Goal: Task Accomplishment & Management: Use online tool/utility

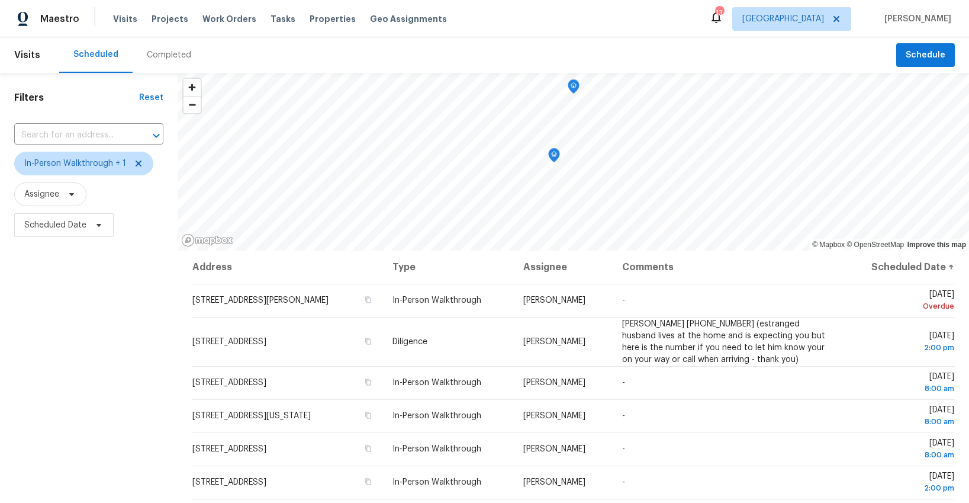
scroll to position [45, 0]
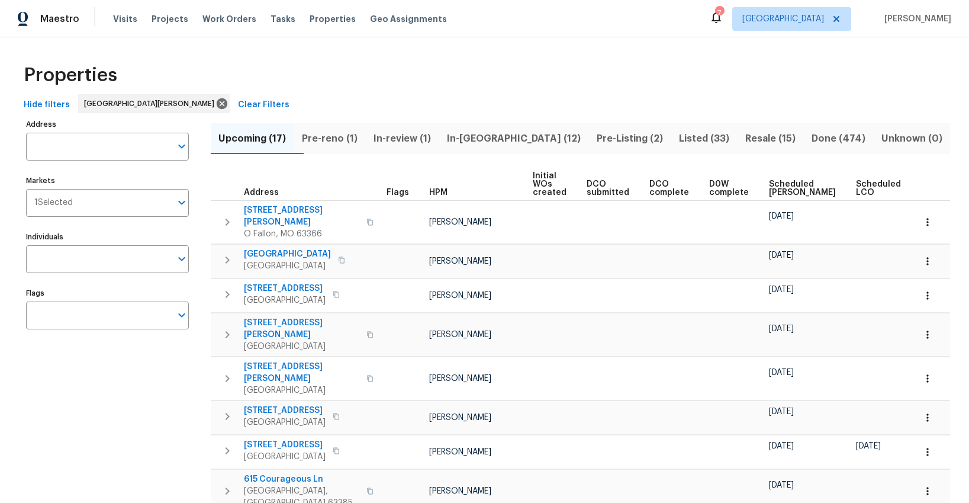
click at [597, 141] on span "Pre-Listing (2)" at bounding box center [630, 138] width 68 height 17
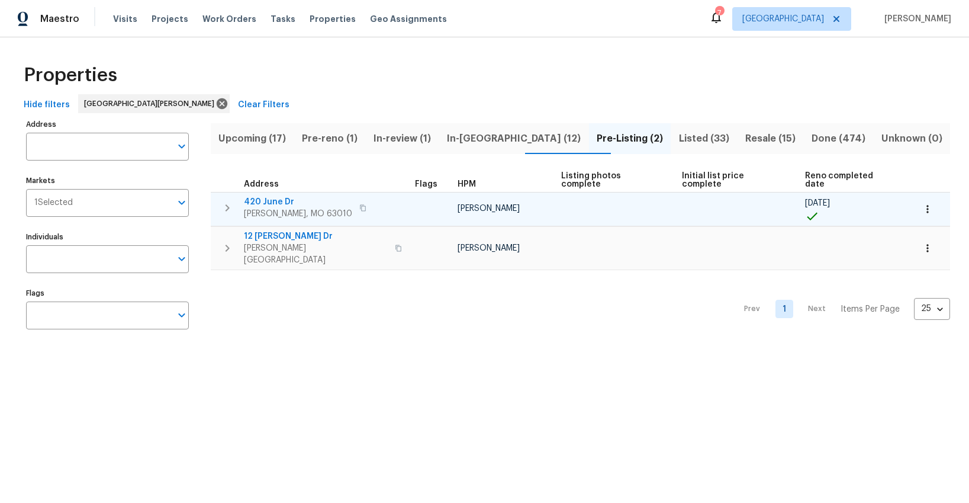
click at [359, 204] on icon "button" at bounding box center [362, 207] width 7 height 7
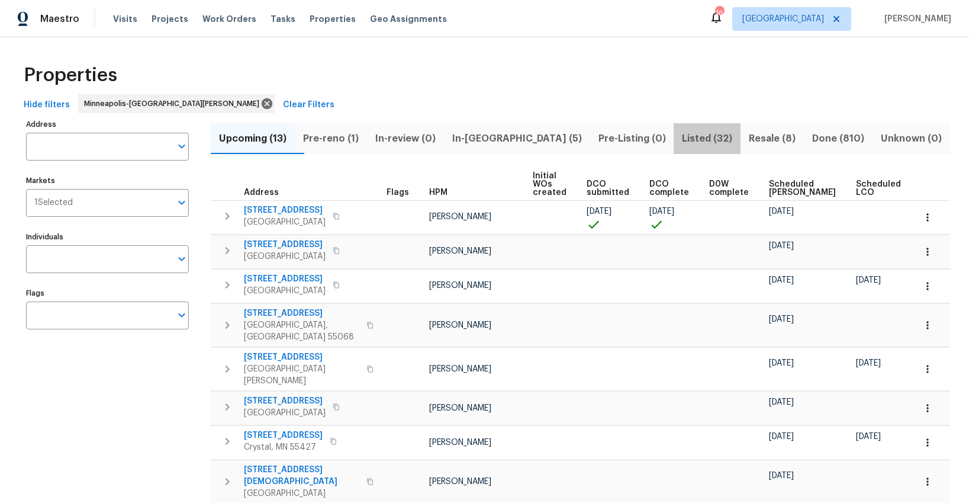
click at [683, 136] on span "Listed (32)" at bounding box center [707, 138] width 53 height 17
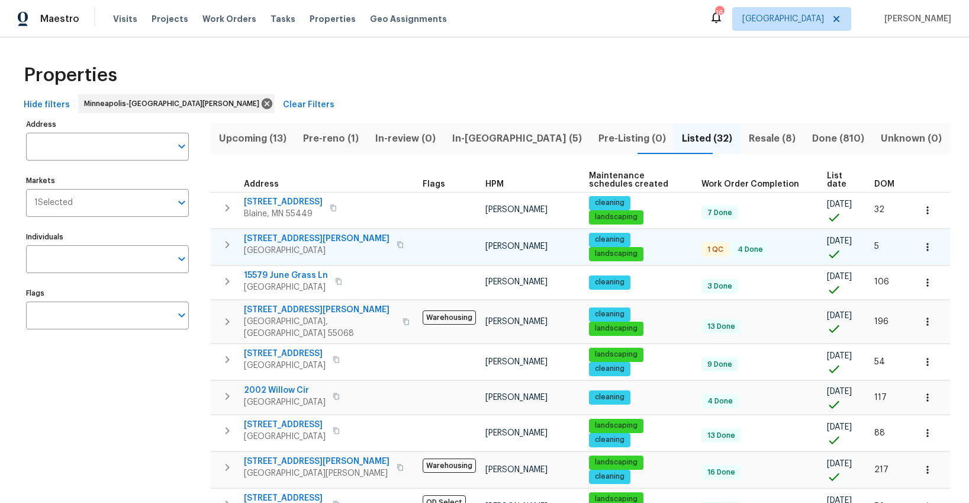
click at [230, 243] on icon "button" at bounding box center [227, 244] width 14 height 14
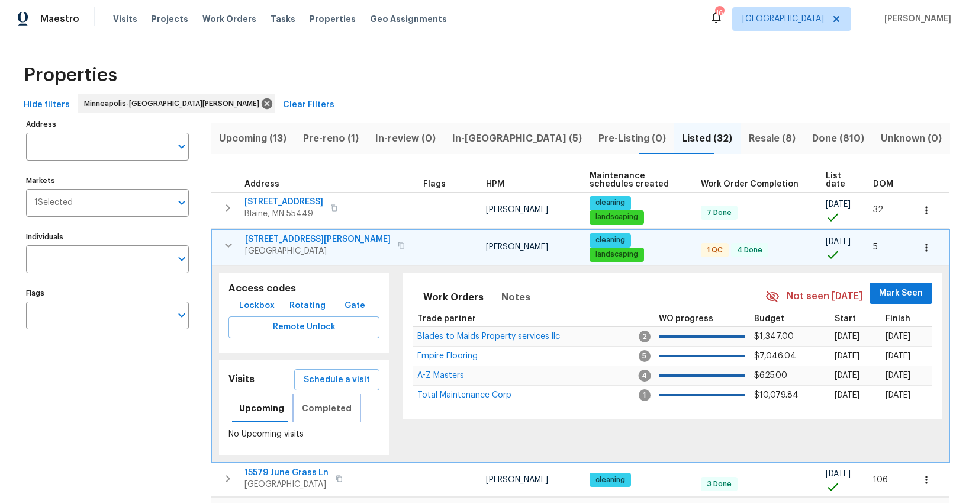
click at [311, 410] on span "Completed" at bounding box center [327, 408] width 50 height 15
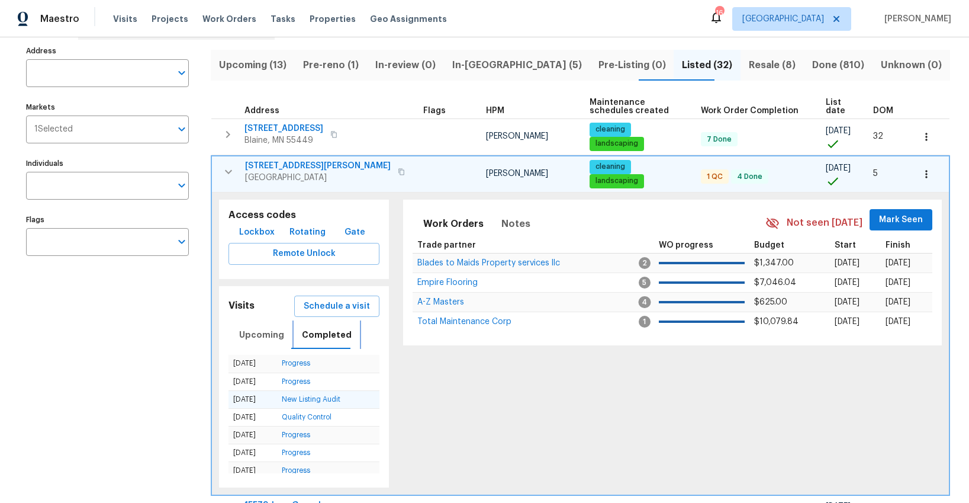
scroll to position [72, 0]
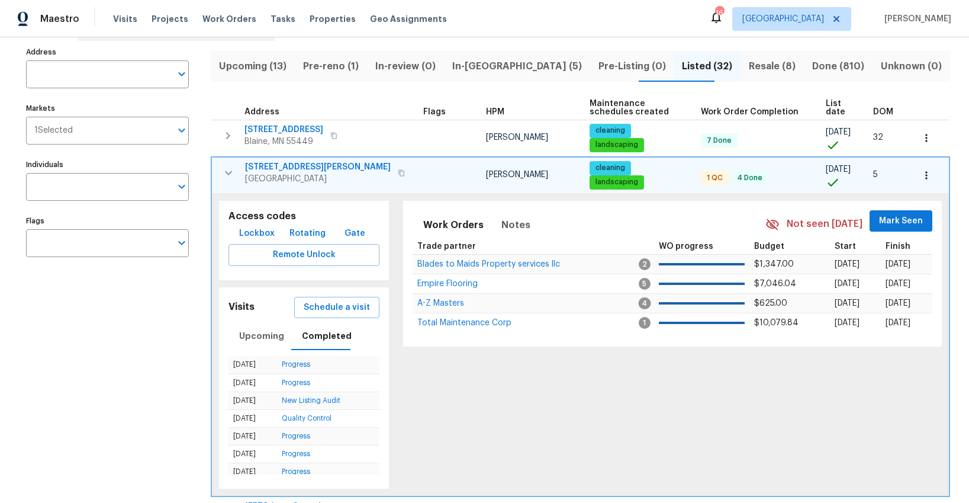
click at [230, 174] on icon "button" at bounding box center [228, 173] width 14 height 14
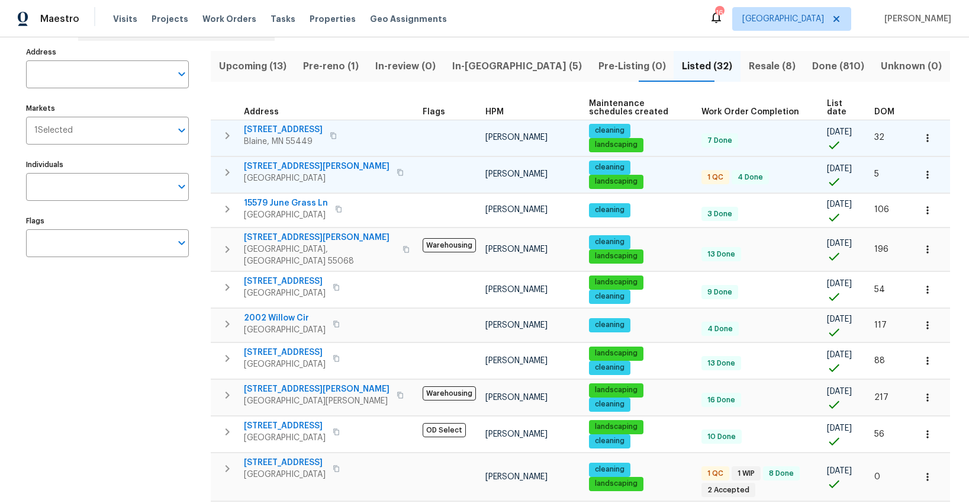
click at [226, 138] on icon "button" at bounding box center [228, 135] width 4 height 7
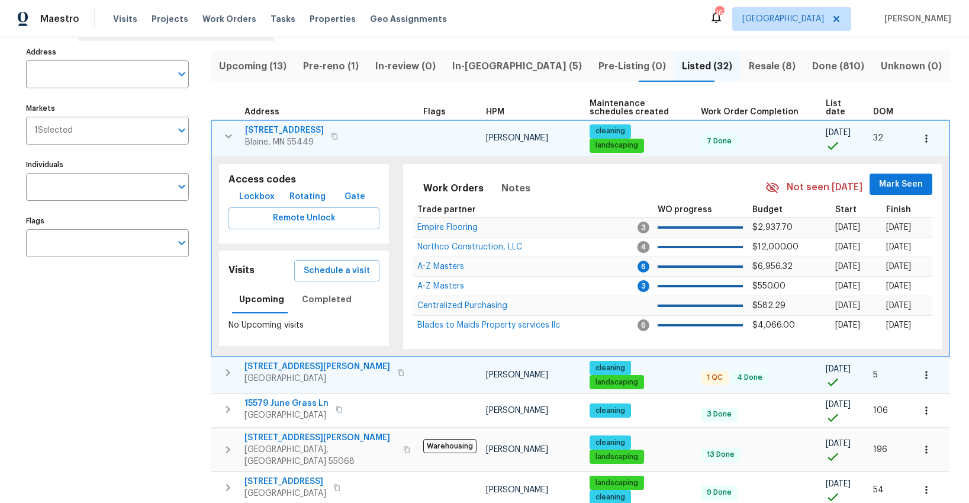
click at [226, 138] on icon "button" at bounding box center [228, 136] width 14 height 14
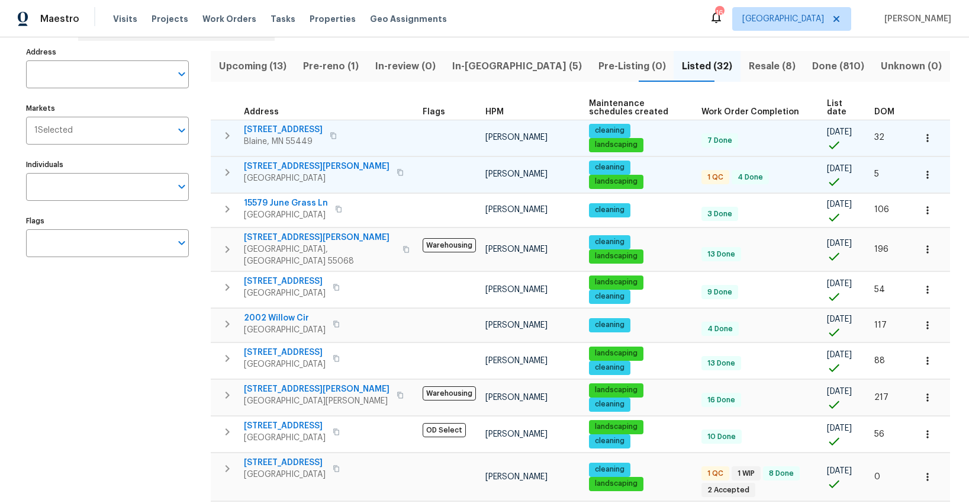
click at [883, 110] on span "DOM" at bounding box center [884, 112] width 20 height 8
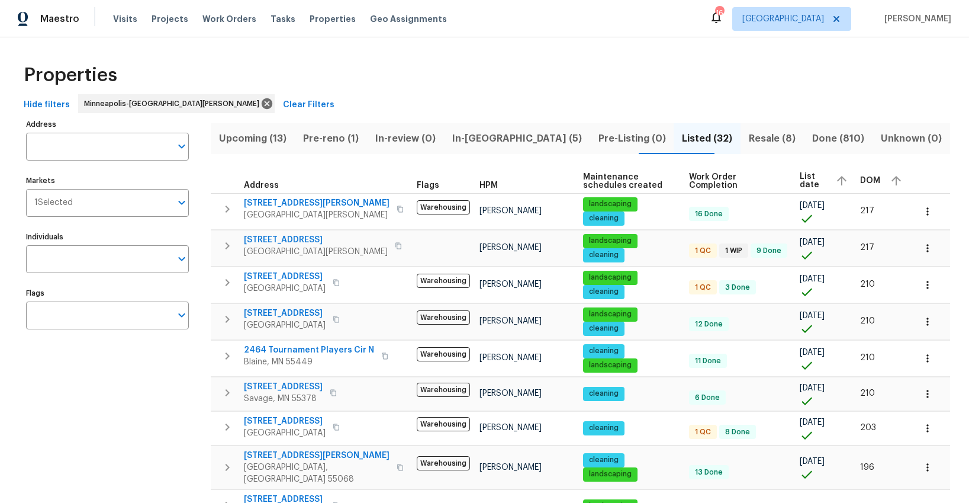
click at [877, 178] on span "DOM" at bounding box center [870, 180] width 20 height 8
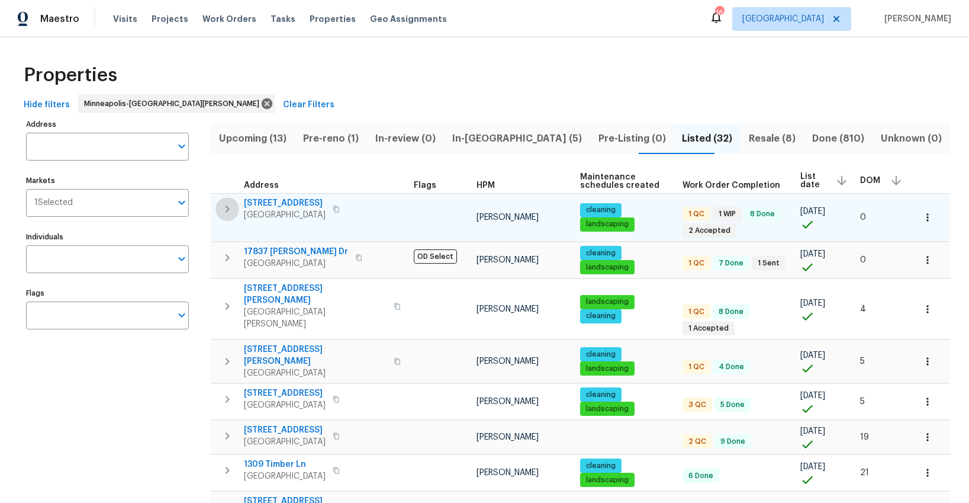
click at [229, 211] on icon "button" at bounding box center [227, 209] width 14 height 14
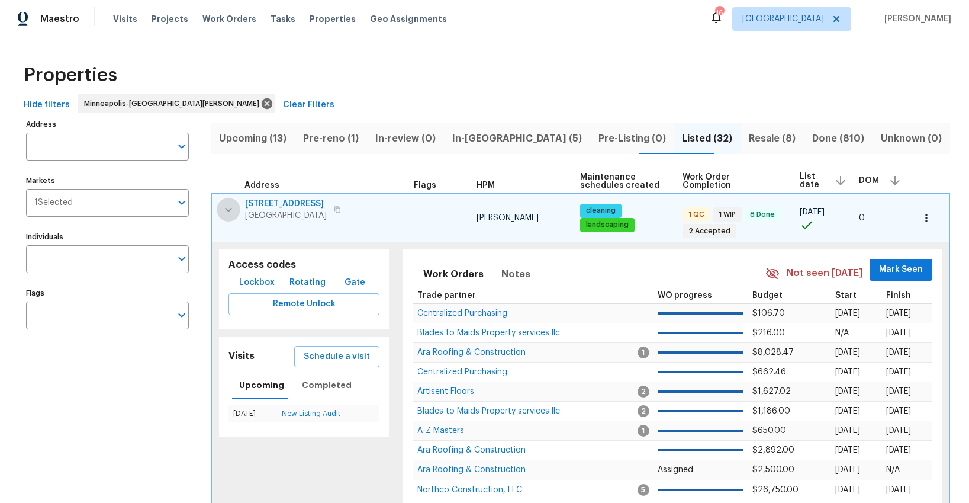
click at [227, 213] on icon "button" at bounding box center [228, 209] width 14 height 14
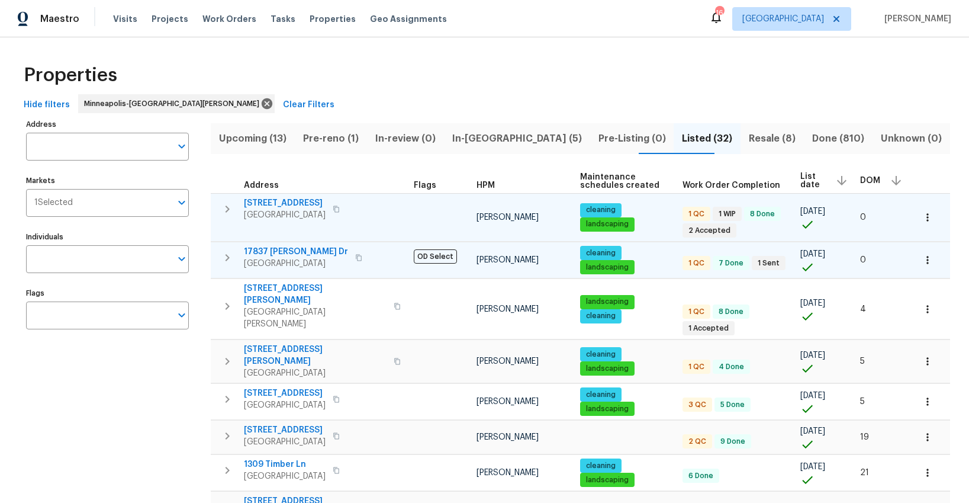
click at [228, 258] on icon "button" at bounding box center [228, 257] width 4 height 7
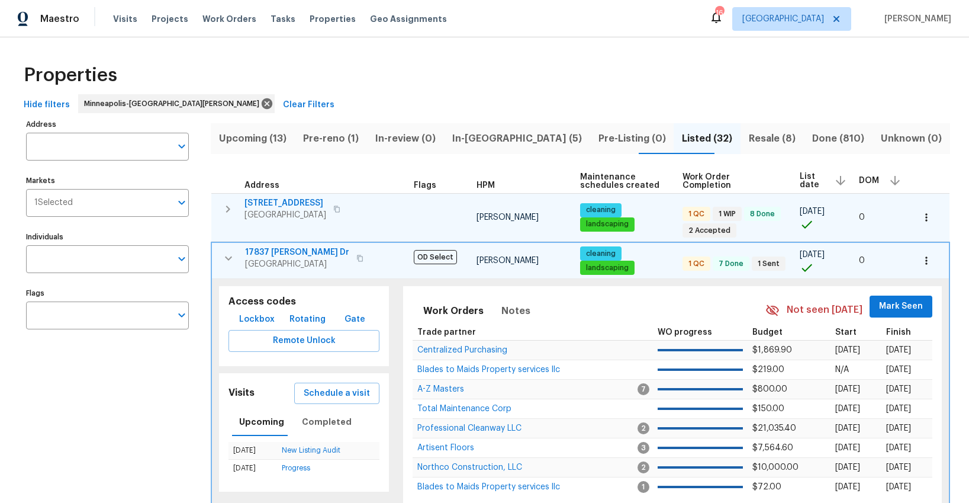
click at [228, 258] on icon "button" at bounding box center [228, 258] width 14 height 14
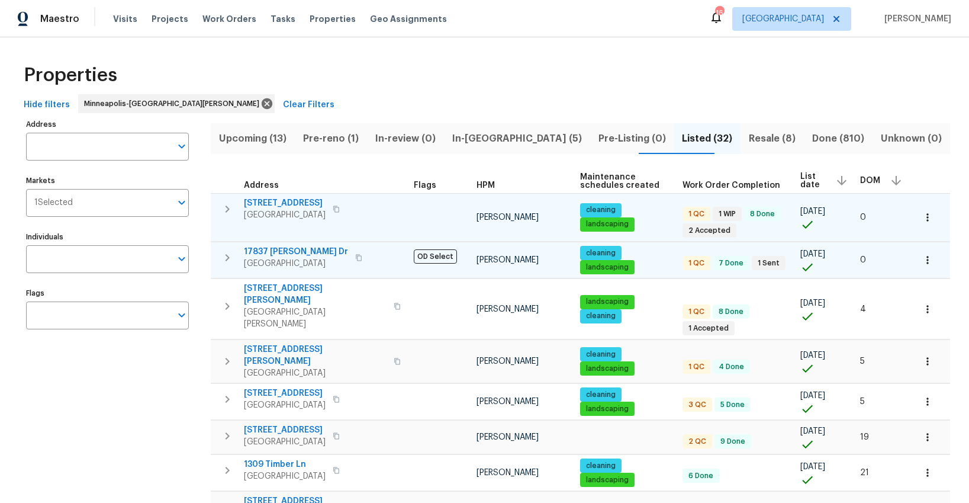
click at [271, 256] on span "17837 Haralson Dr" at bounding box center [296, 252] width 104 height 12
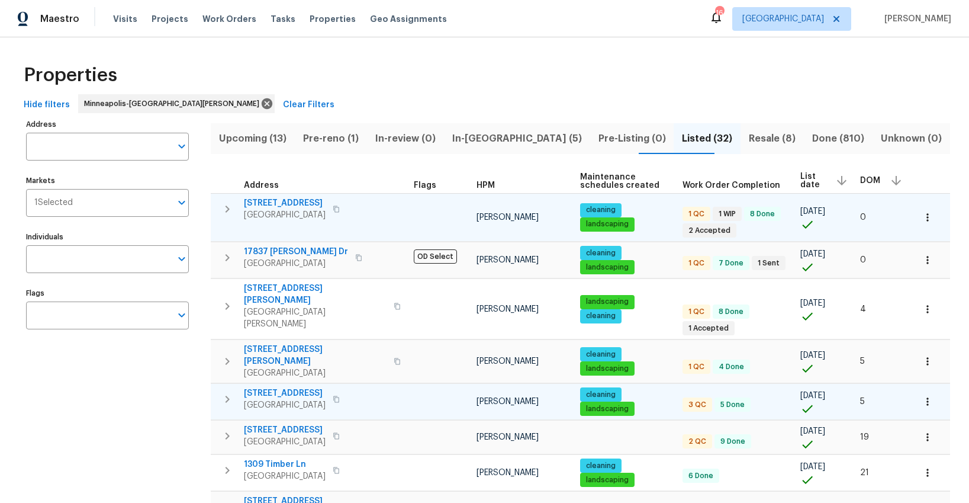
click at [227, 392] on icon "button" at bounding box center [227, 399] width 14 height 14
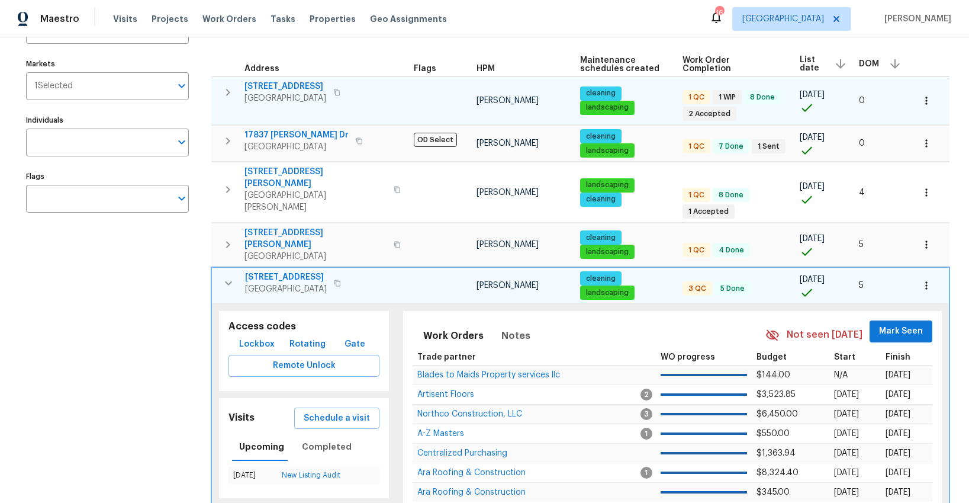
scroll to position [119, 0]
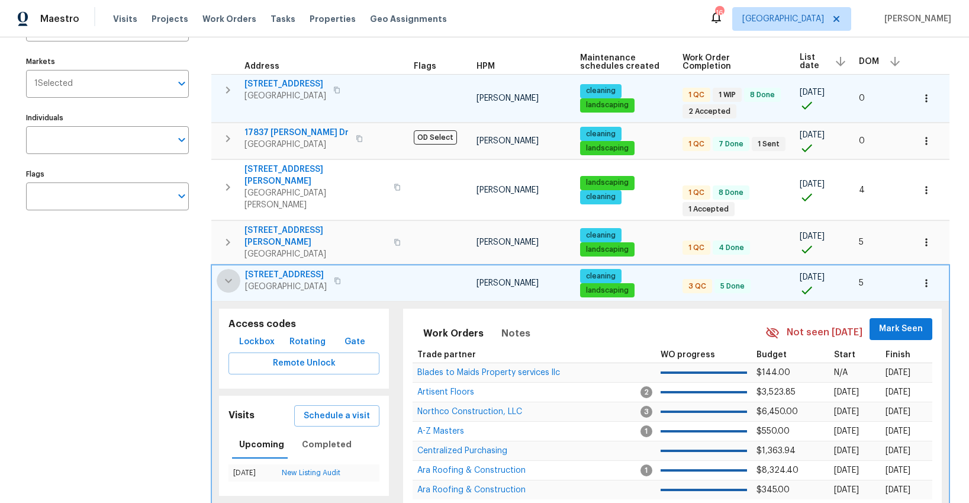
click at [228, 274] on icon "button" at bounding box center [228, 281] width 14 height 14
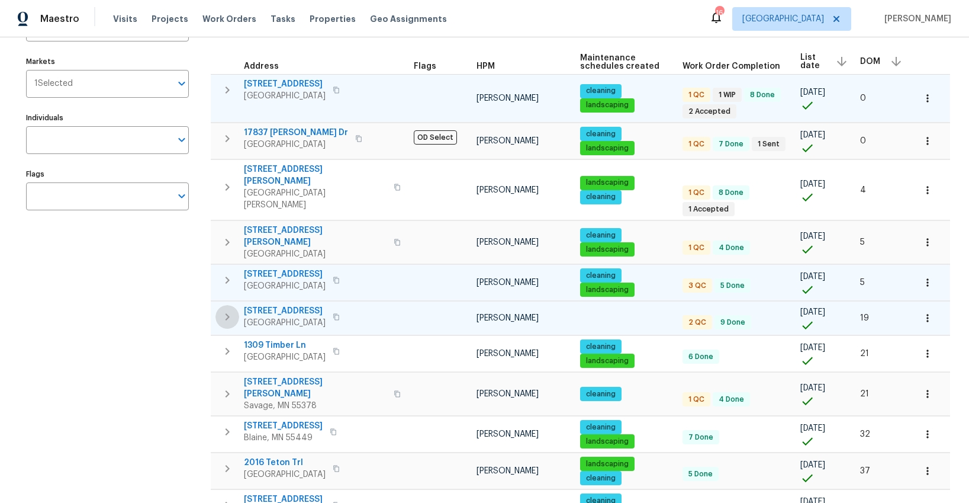
click at [229, 313] on icon "button" at bounding box center [228, 316] width 4 height 7
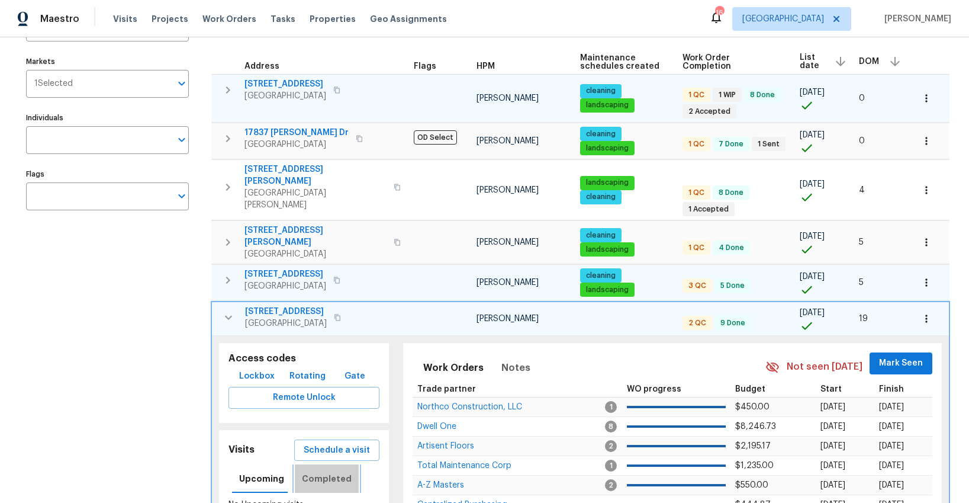
click at [338, 471] on span "Completed" at bounding box center [327, 478] width 50 height 15
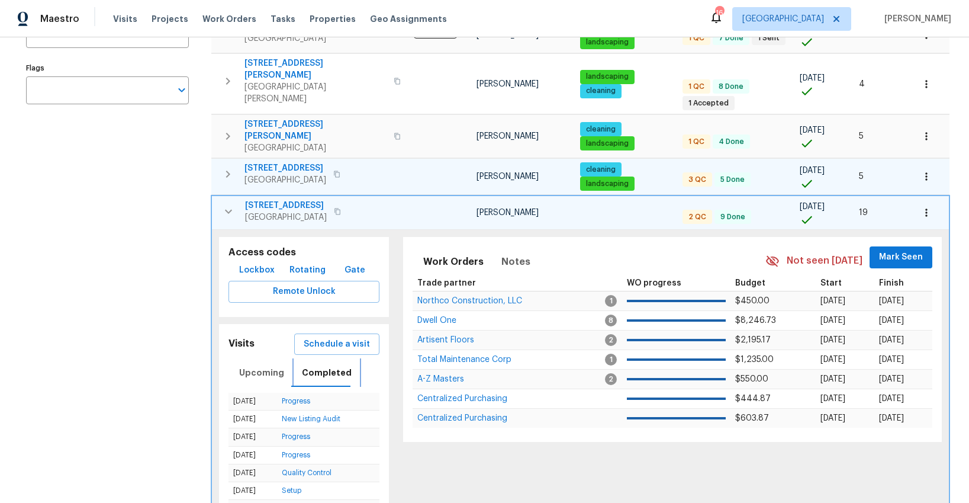
scroll to position [260, 0]
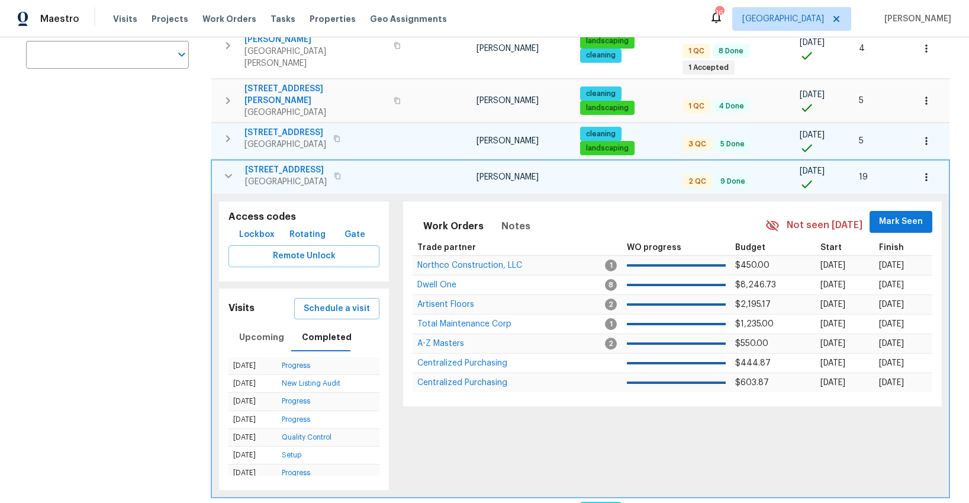
click at [231, 174] on icon "button" at bounding box center [228, 176] width 7 height 4
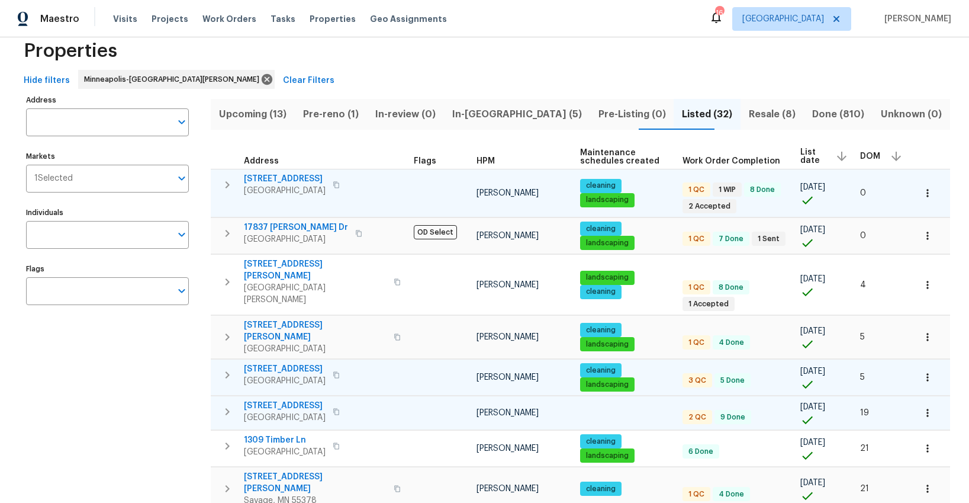
scroll to position [0, 0]
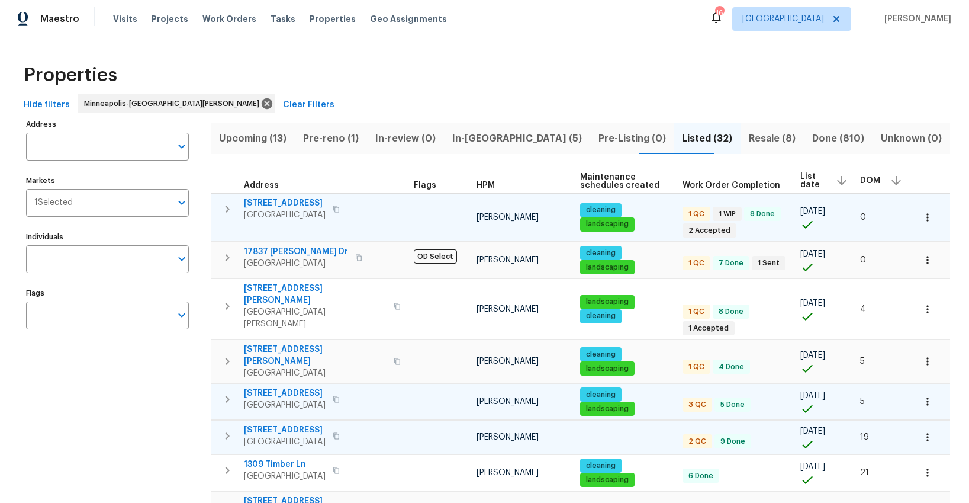
click at [510, 136] on span "In-reno (5)" at bounding box center [517, 138] width 132 height 17
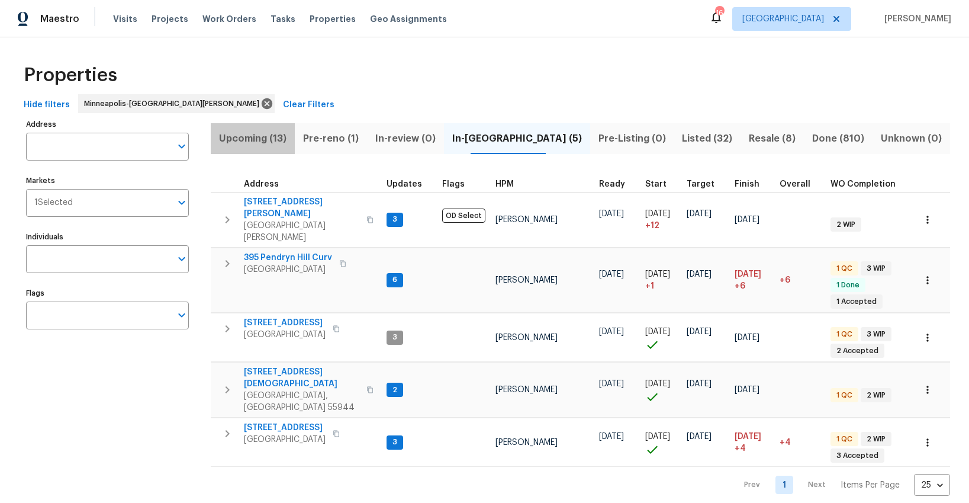
click at [261, 139] on span "Upcoming (13)" at bounding box center [253, 138] width 70 height 17
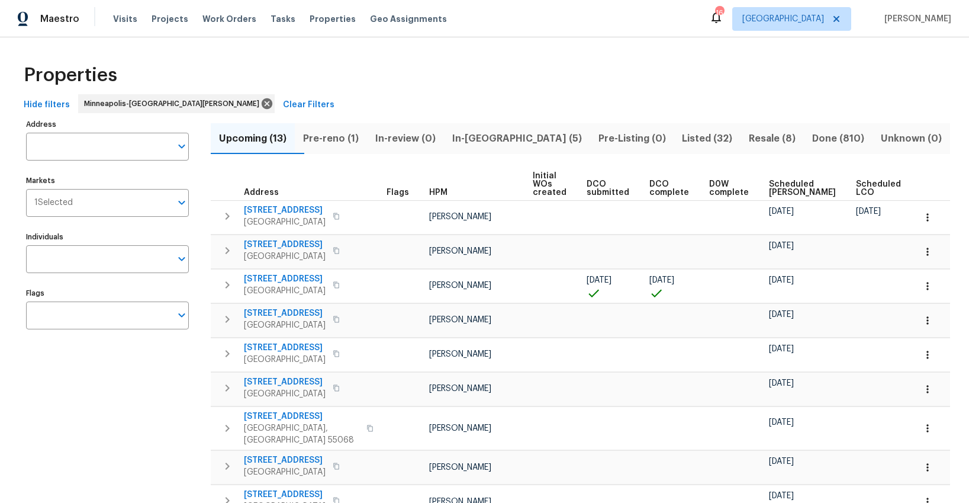
click at [921, 191] on span "Ready Date" at bounding box center [934, 188] width 26 height 17
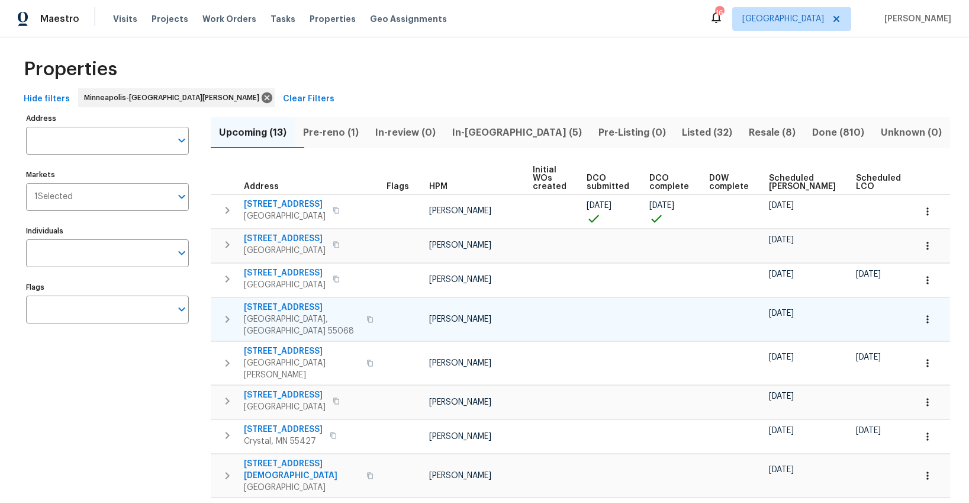
scroll to position [5, 0]
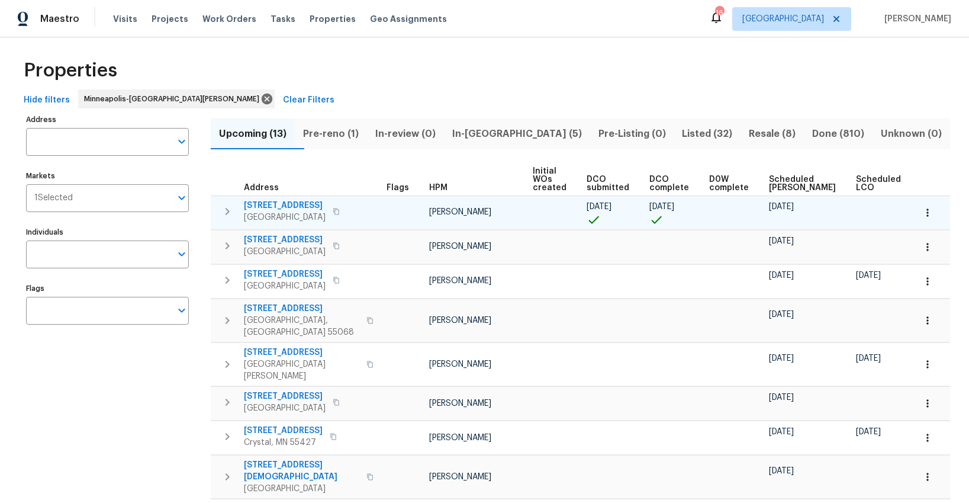
click at [231, 212] on icon "button" at bounding box center [227, 211] width 14 height 14
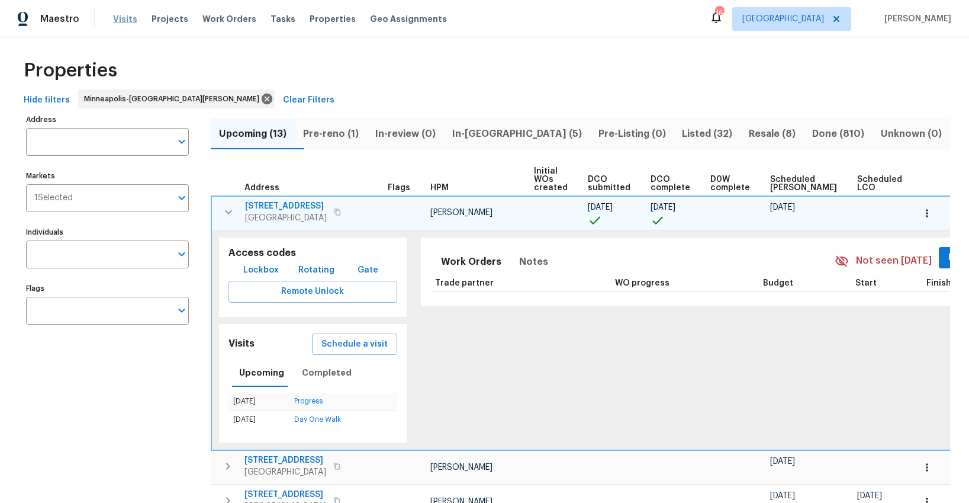
click at [117, 19] on span "Visits" at bounding box center [125, 19] width 24 height 12
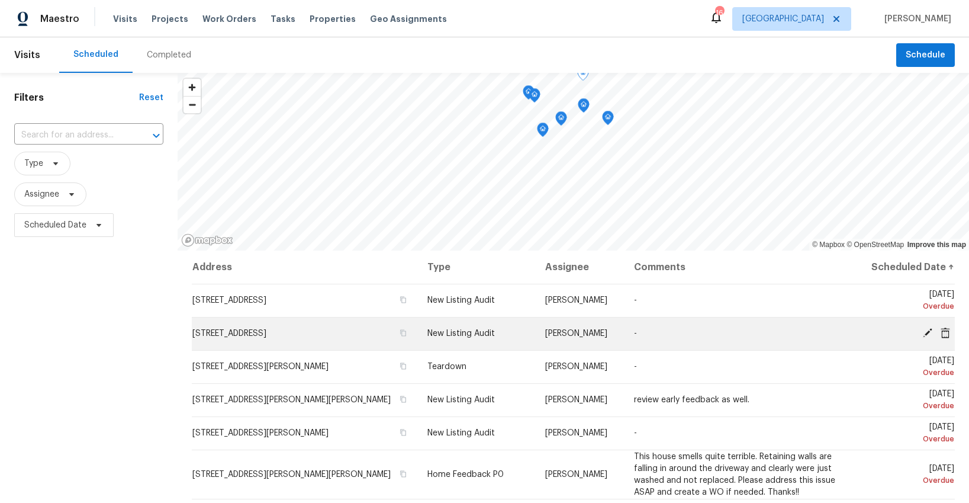
click at [929, 333] on icon at bounding box center [927, 332] width 11 height 11
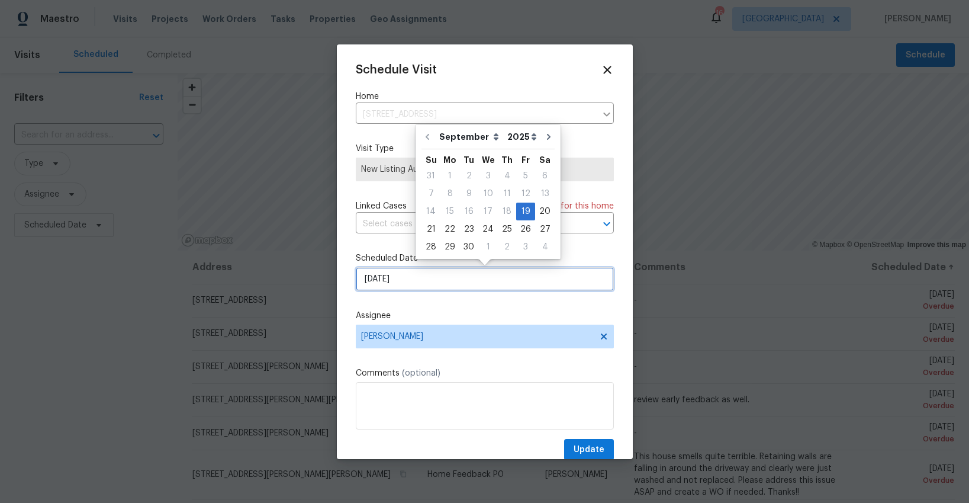
click at [439, 281] on input "9/19/2025" at bounding box center [485, 279] width 258 height 24
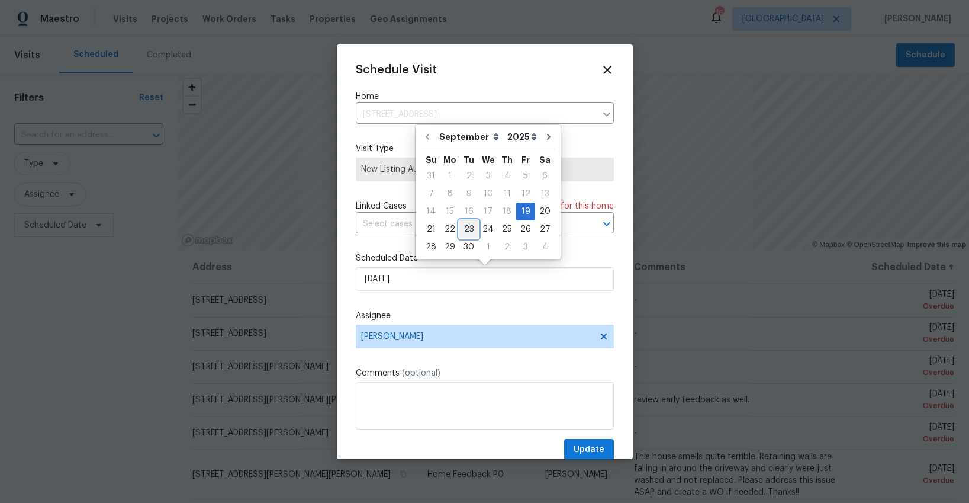
click at [464, 230] on div "23" at bounding box center [468, 229] width 19 height 17
type input "9/23/2025"
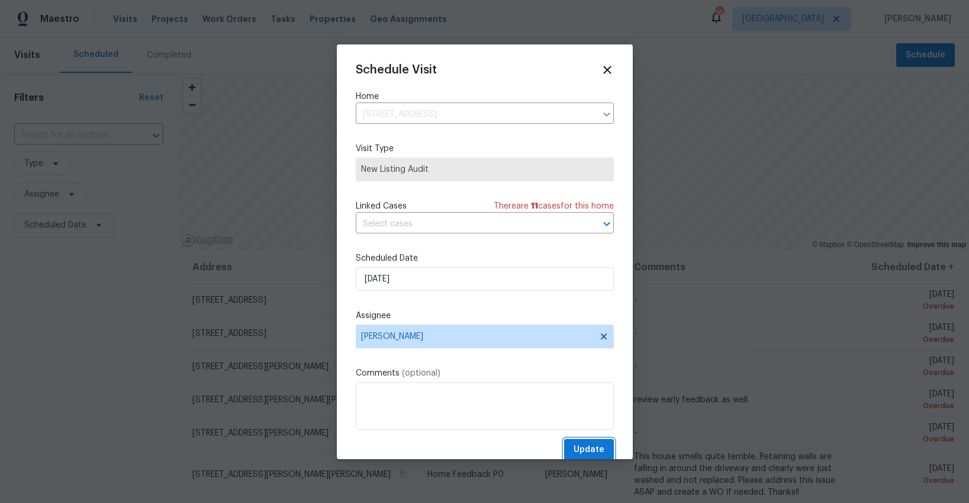
click at [589, 449] on span "Update" at bounding box center [589, 449] width 31 height 15
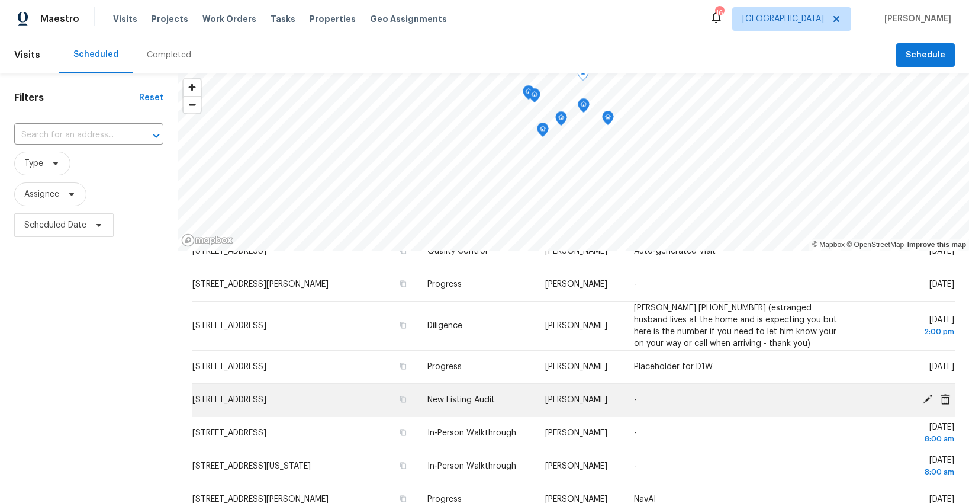
scroll to position [263, 0]
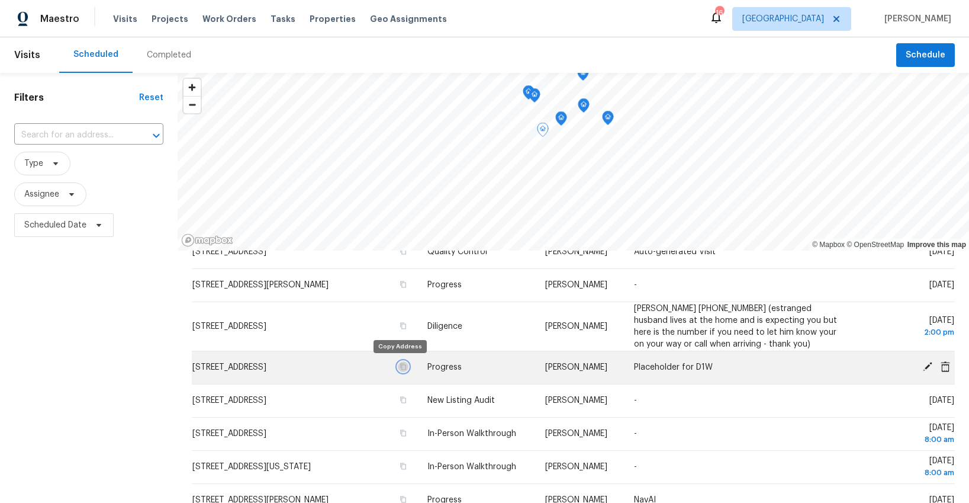
click at [400, 366] on icon "button" at bounding box center [403, 366] width 7 height 7
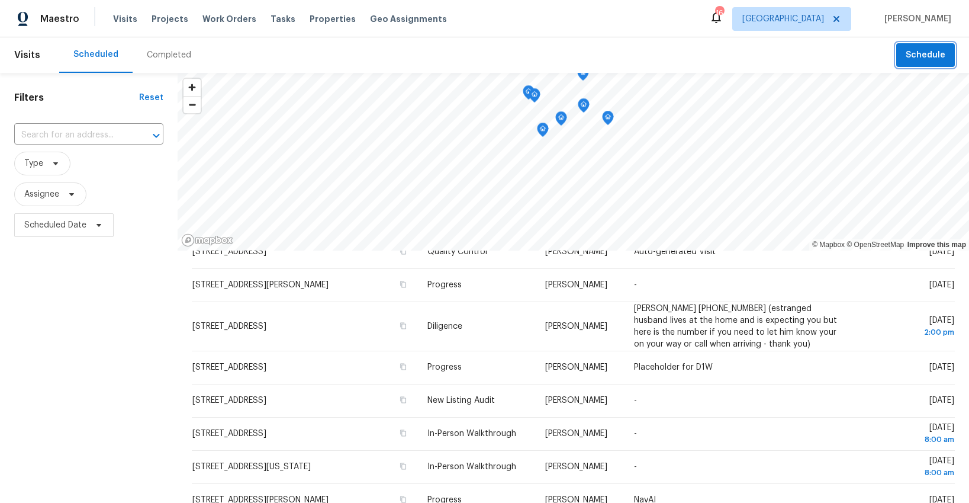
click at [919, 54] on span "Schedule" at bounding box center [926, 55] width 40 height 15
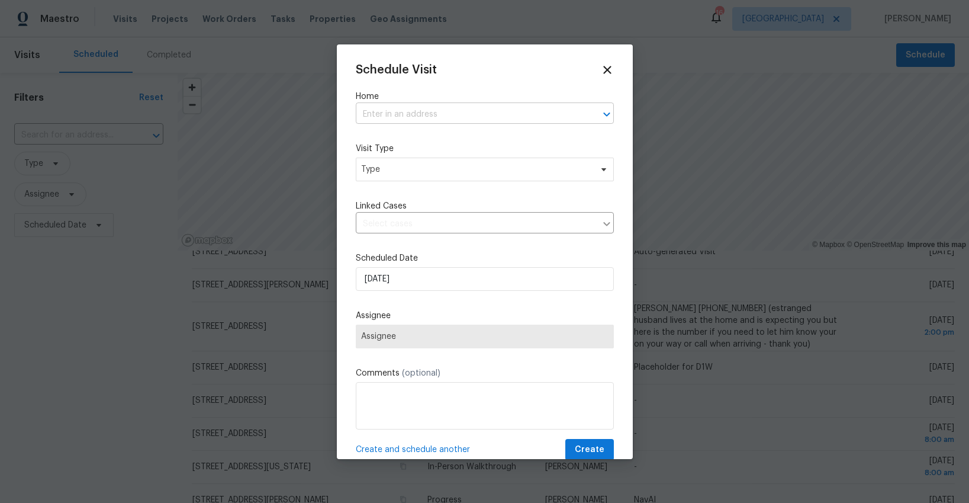
click at [448, 116] on input "text" at bounding box center [468, 114] width 225 height 18
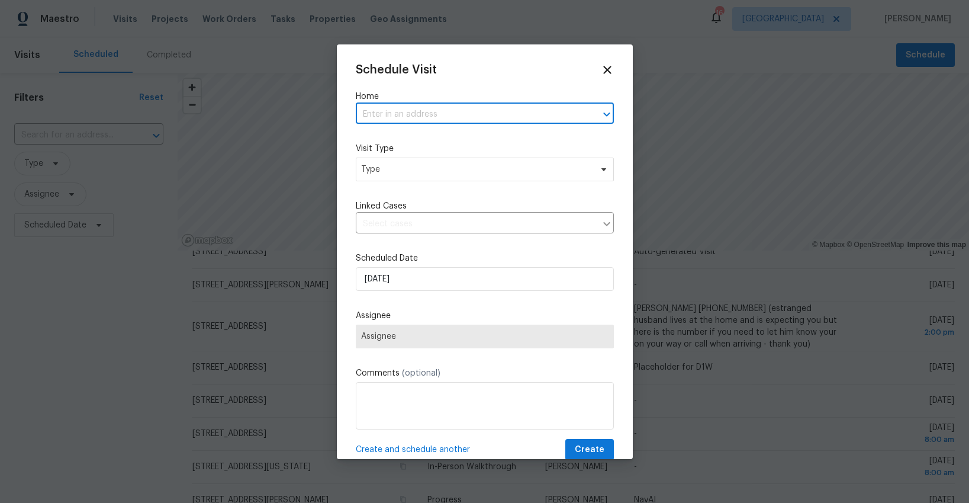
paste input "17176 Mushtown Rd, Prior Lake, MN 55372"
type input "17176 Mushtown Rd, Prior Lake, MN 55372"
click at [435, 144] on li "17176 Mushtown Rd, Prior Lake, MN 55372" at bounding box center [485, 141] width 258 height 20
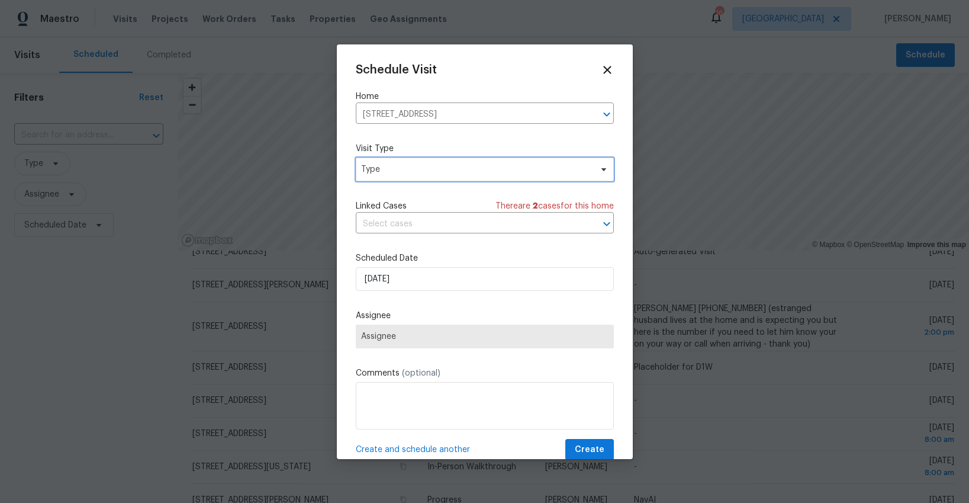
click at [422, 169] on span "Type" at bounding box center [476, 169] width 230 height 12
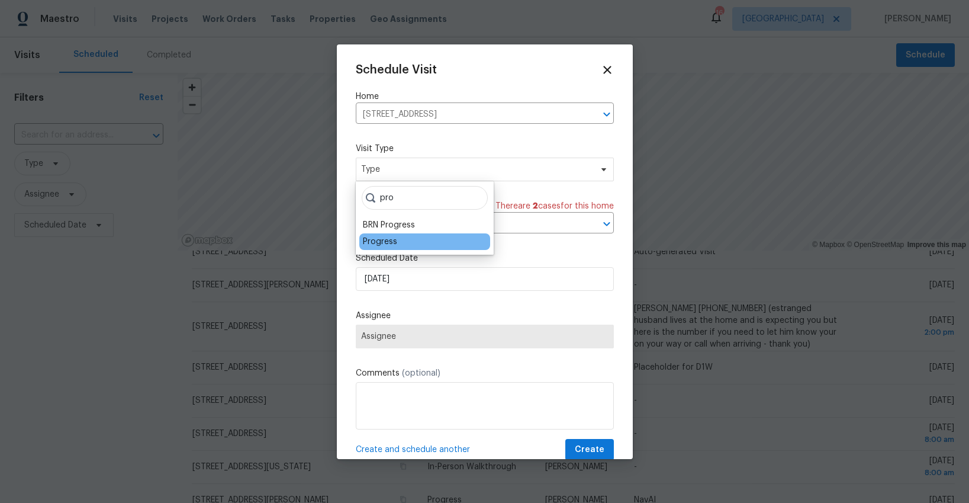
type input "pro"
click at [382, 239] on div "Progress" at bounding box center [380, 242] width 34 height 12
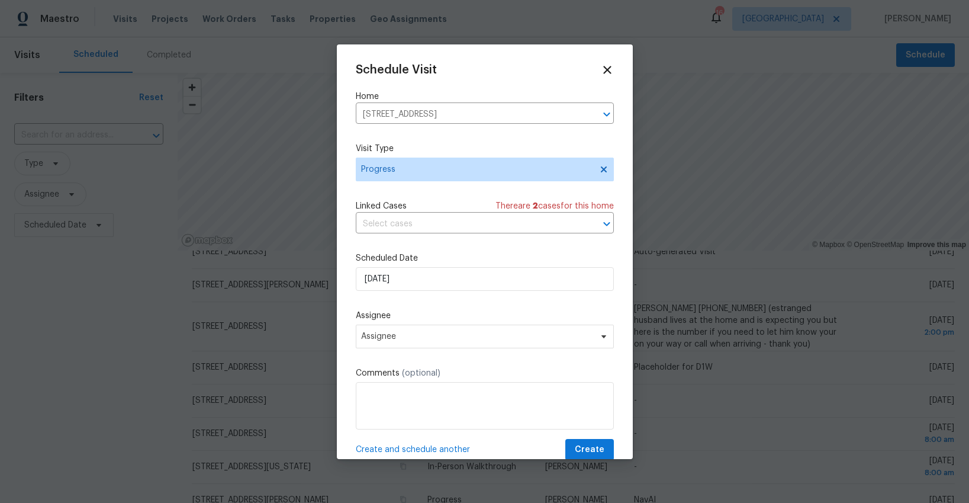
click at [424, 349] on div "Schedule Visit Home 17176 Mushtown Rd, Prior Lake, MN 55372 ​ Visit Type Progre…" at bounding box center [485, 261] width 258 height 397
click at [371, 339] on span "Assignee" at bounding box center [477, 336] width 232 height 9
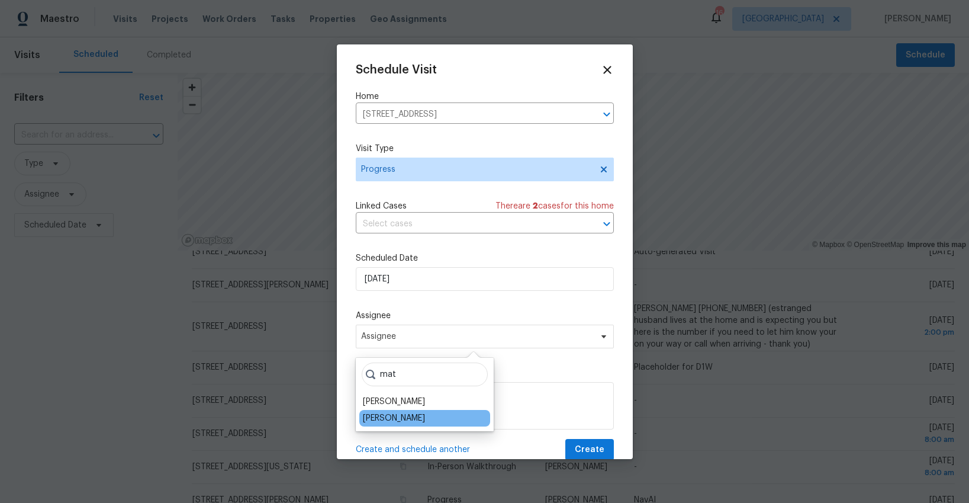
type input "mat"
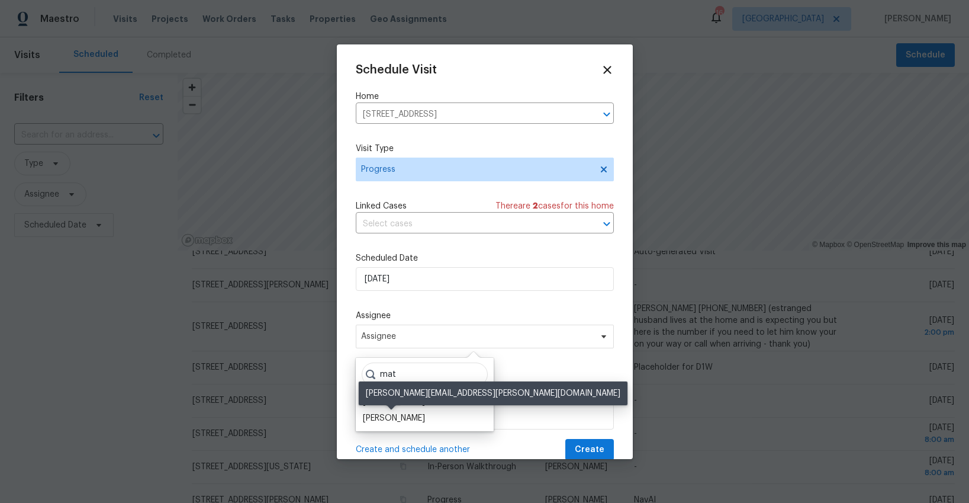
click at [403, 413] on div "[PERSON_NAME]" at bounding box center [394, 418] width 62 height 12
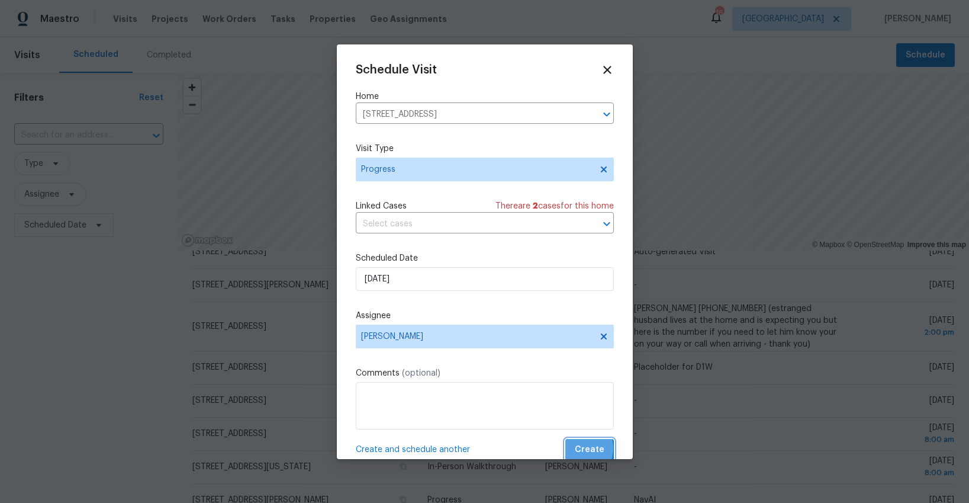
click at [575, 448] on button "Create" at bounding box center [589, 450] width 49 height 22
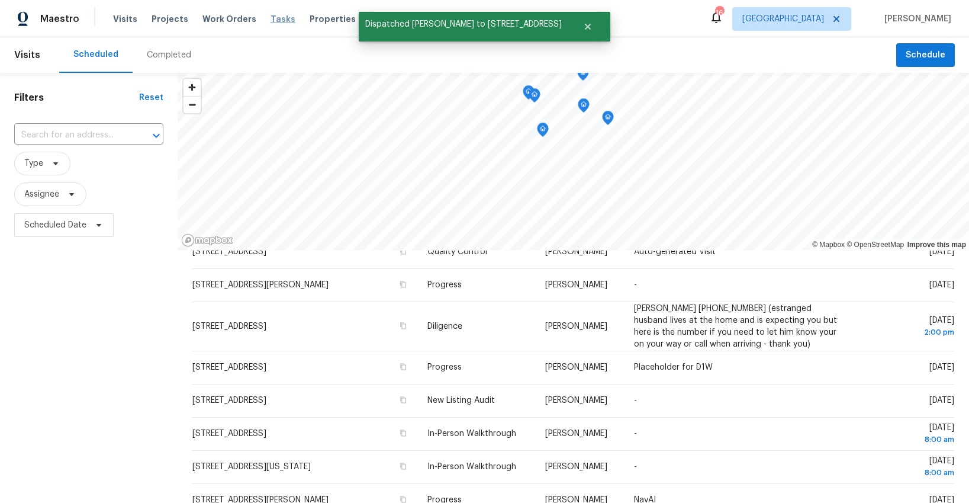
click at [274, 19] on span "Tasks" at bounding box center [283, 19] width 25 height 8
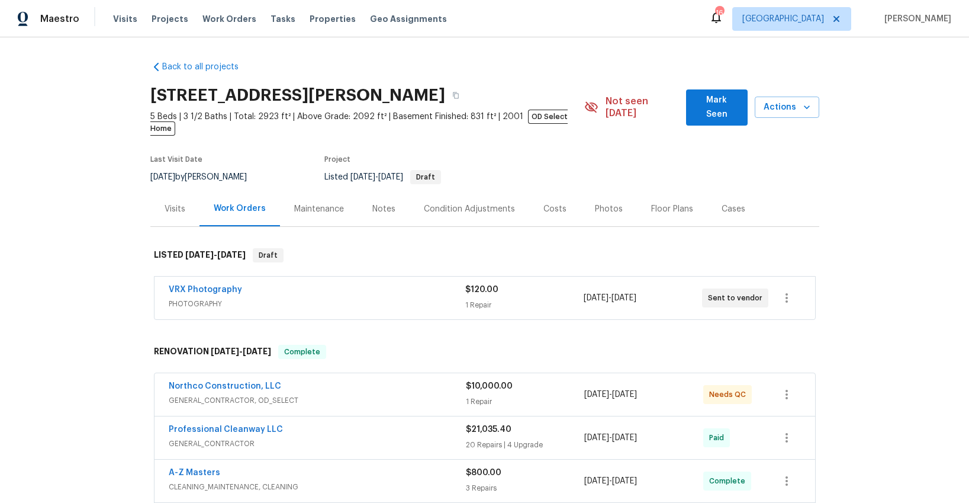
click at [598, 203] on div "Photos" at bounding box center [609, 209] width 28 height 12
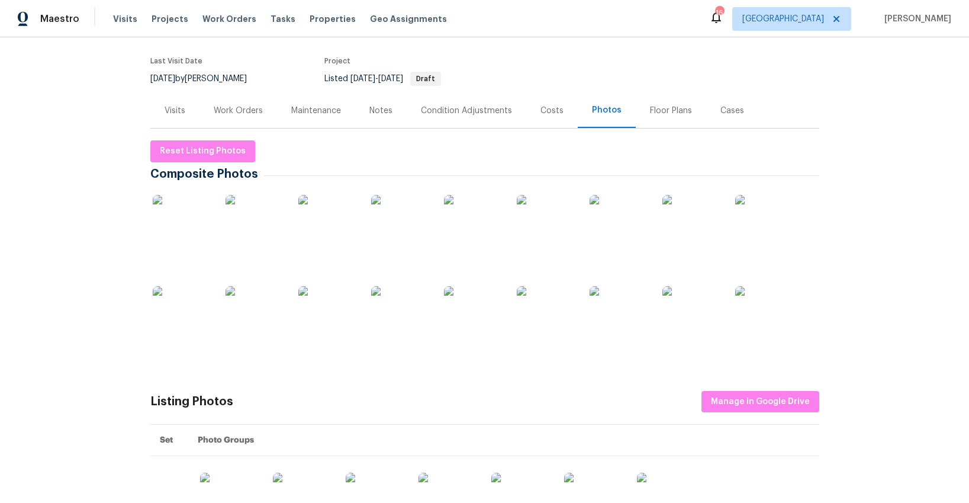
scroll to position [125, 0]
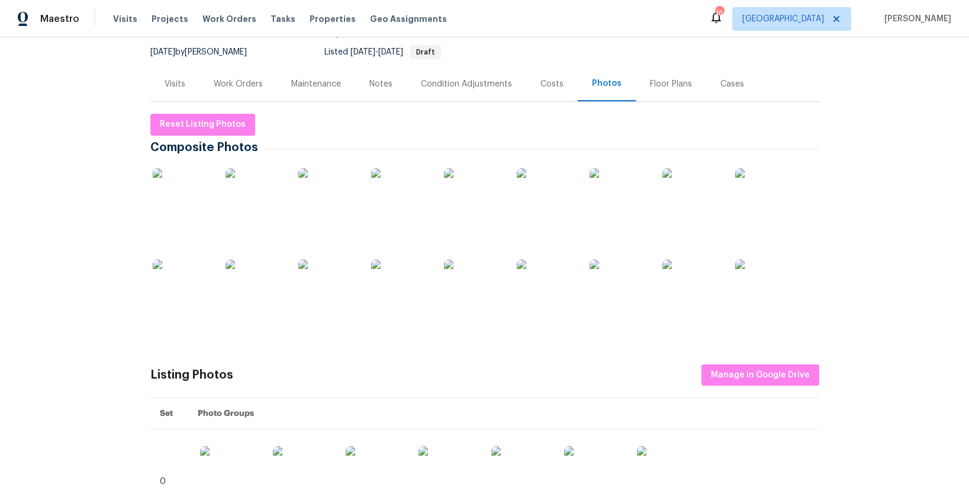
click at [198, 197] on img at bounding box center [182, 197] width 59 height 59
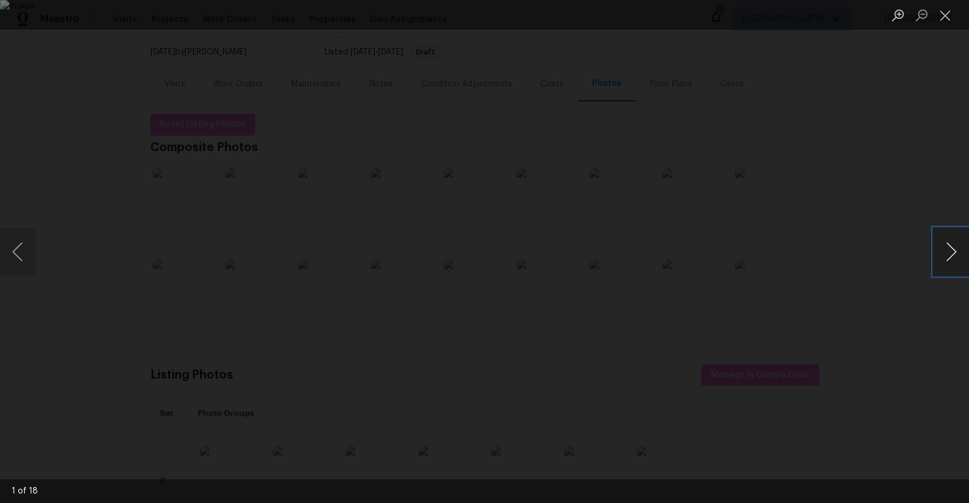
click at [945, 255] on button "Next image" at bounding box center [952, 251] width 36 height 47
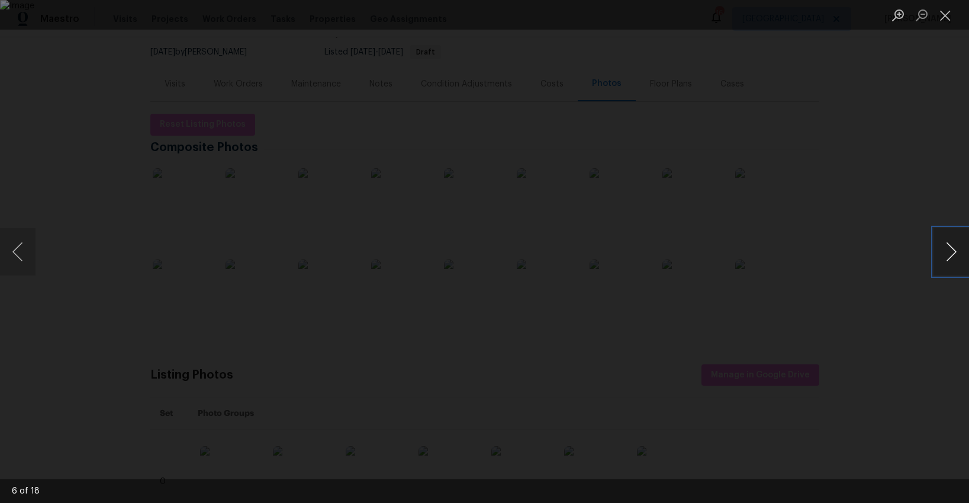
click at [945, 255] on button "Next image" at bounding box center [952, 251] width 36 height 47
click at [25, 253] on button "Previous image" at bounding box center [18, 251] width 36 height 47
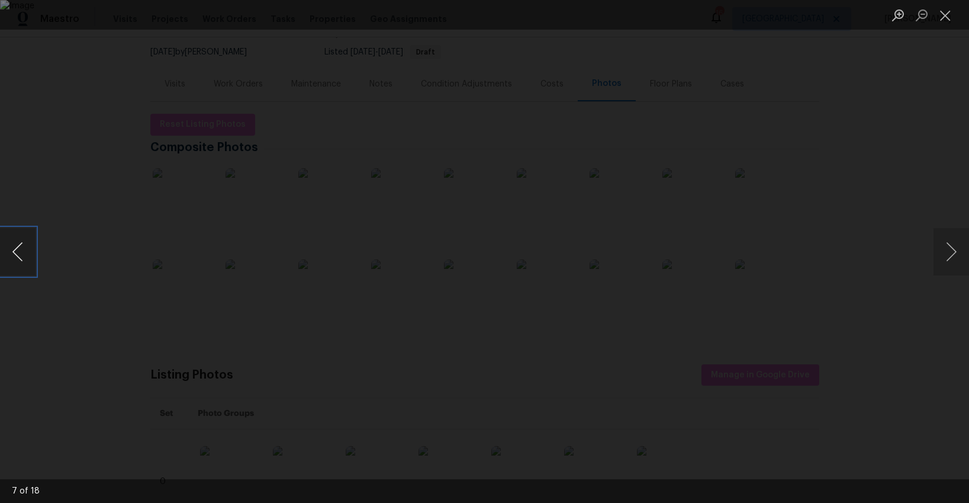
click at [25, 253] on button "Previous image" at bounding box center [18, 251] width 36 height 47
click at [956, 247] on button "Next image" at bounding box center [952, 251] width 36 height 47
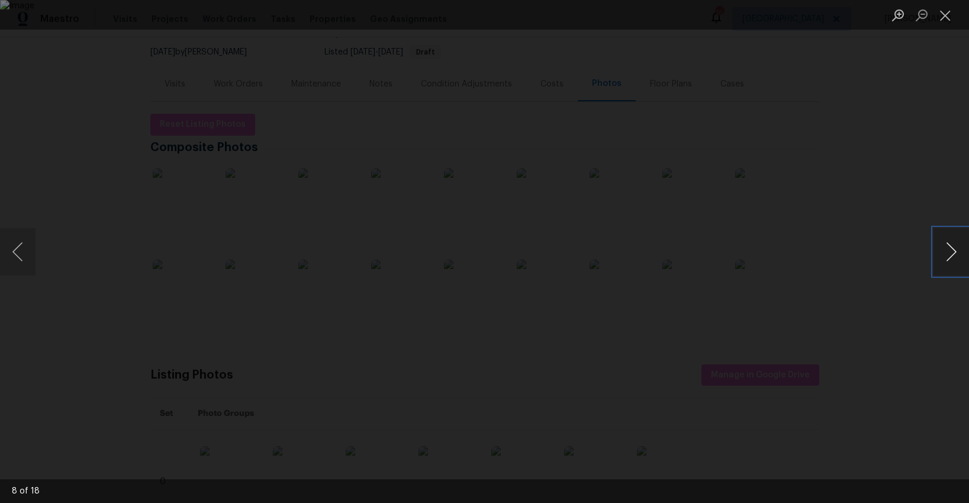
click at [956, 247] on button "Next image" at bounding box center [952, 251] width 36 height 47
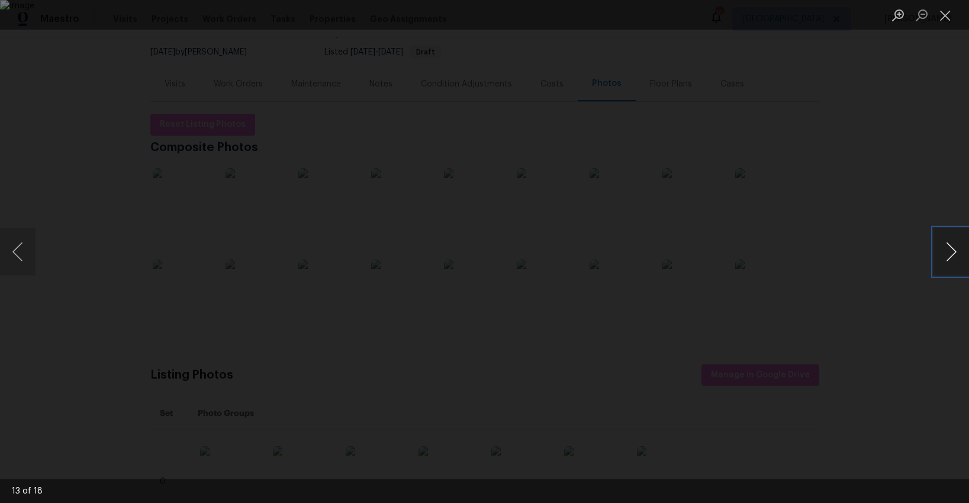
click at [956, 247] on button "Next image" at bounding box center [952, 251] width 36 height 47
click at [30, 257] on button "Previous image" at bounding box center [18, 251] width 36 height 47
click at [942, 253] on button "Next image" at bounding box center [952, 251] width 36 height 47
click at [942, 255] on button "Next image" at bounding box center [952, 251] width 36 height 47
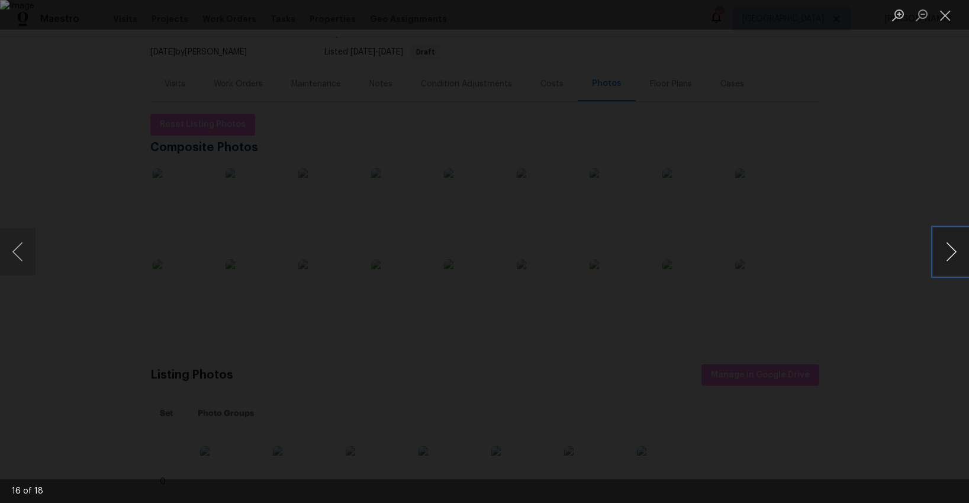
click at [942, 255] on button "Next image" at bounding box center [952, 251] width 36 height 47
click at [25, 245] on button "Previous image" at bounding box center [18, 251] width 36 height 47
click at [947, 253] on button "Next image" at bounding box center [952, 251] width 36 height 47
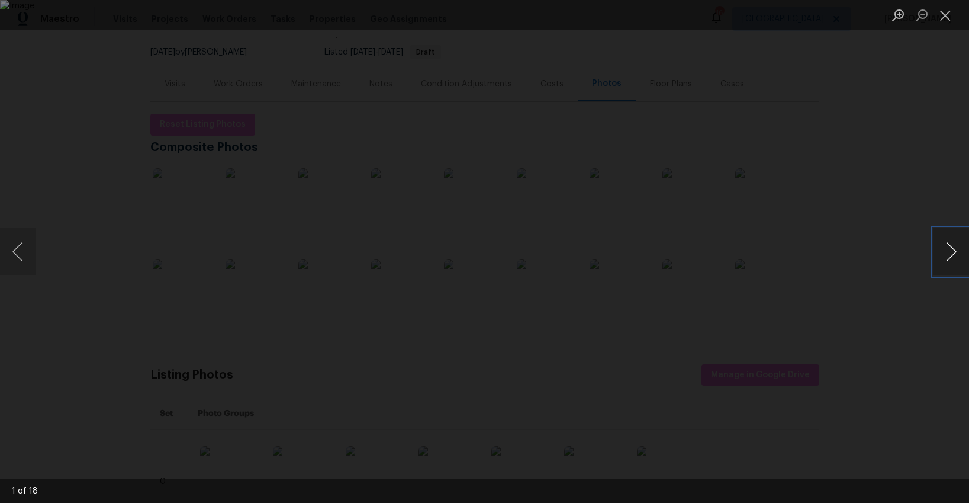
click at [947, 253] on button "Next image" at bounding box center [952, 251] width 36 height 47
click at [948, 248] on button "Next image" at bounding box center [952, 251] width 36 height 47
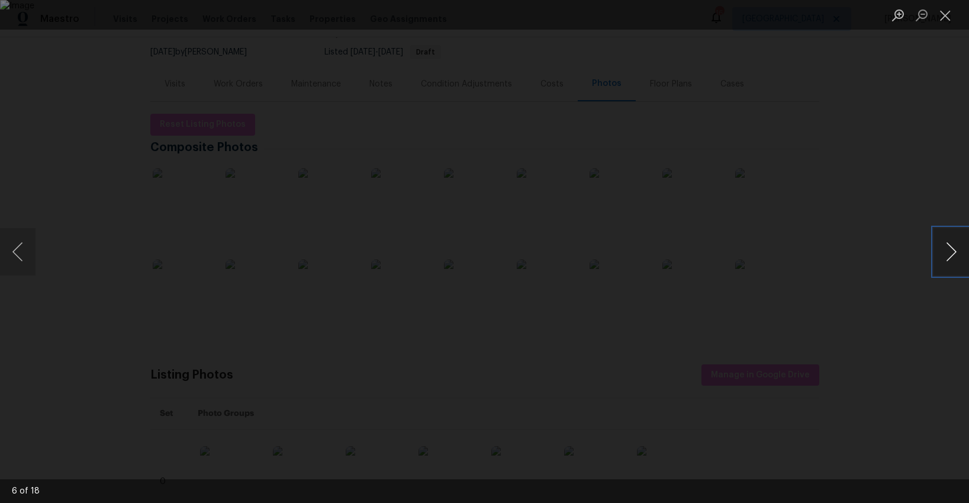
click at [952, 249] on button "Next image" at bounding box center [952, 251] width 36 height 47
click at [944, 265] on button "Next image" at bounding box center [952, 251] width 36 height 47
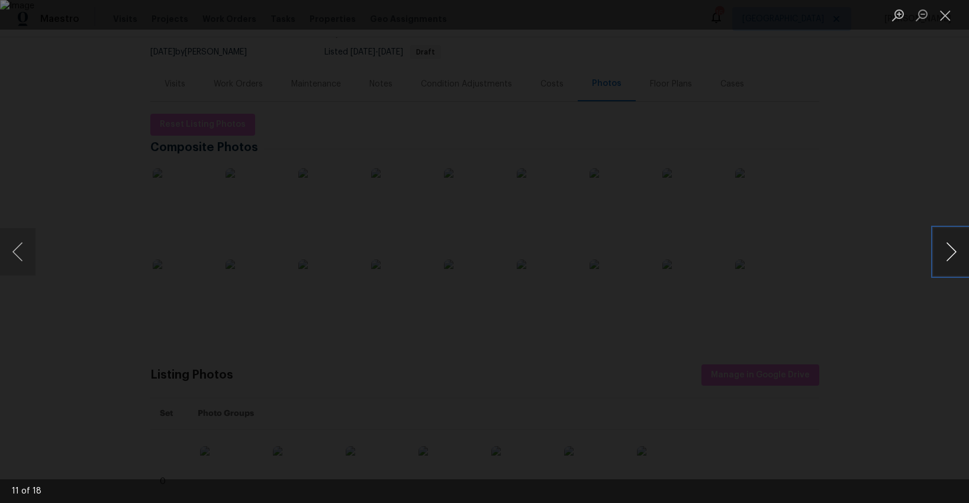
click at [944, 265] on button "Next image" at bounding box center [952, 251] width 36 height 47
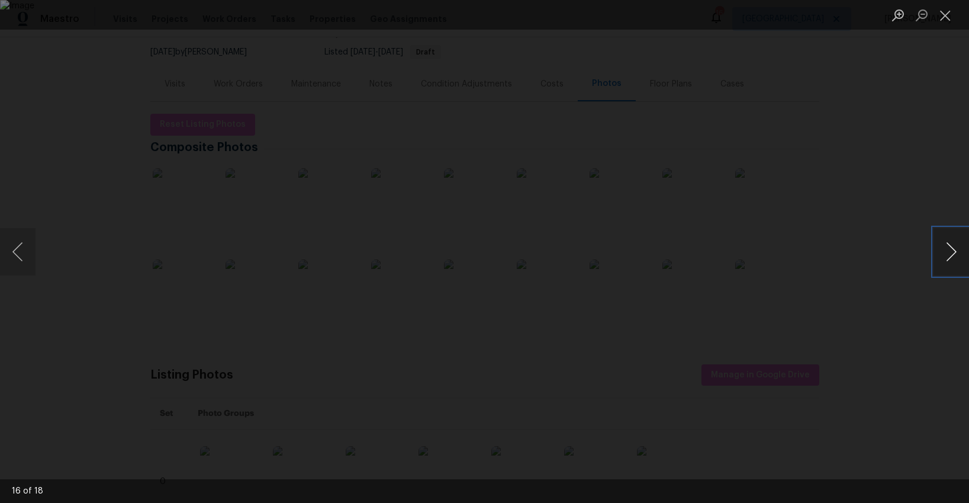
click at [944, 265] on button "Next image" at bounding box center [952, 251] width 36 height 47
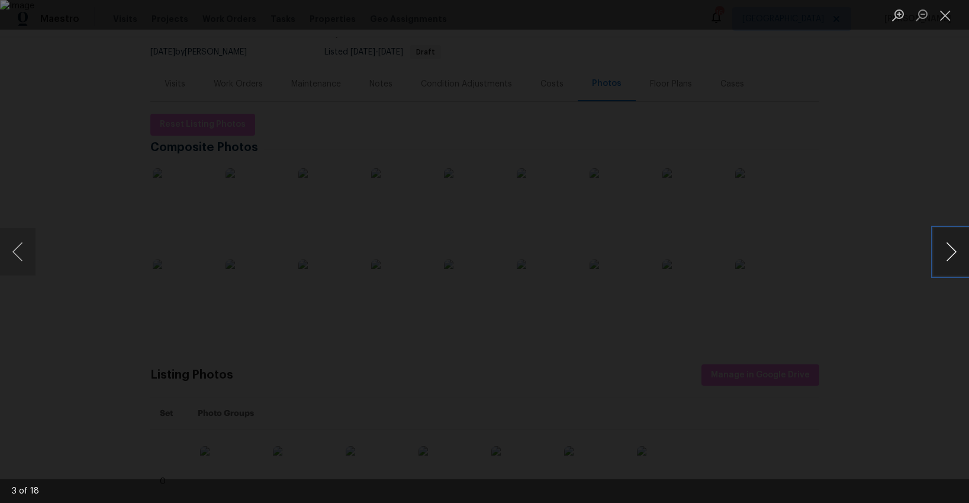
click at [944, 265] on button "Next image" at bounding box center [952, 251] width 36 height 47
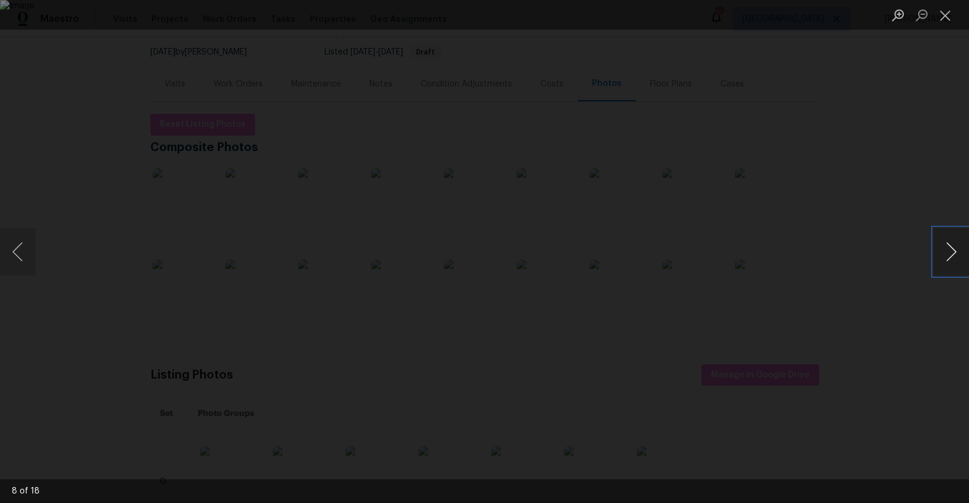
click at [944, 265] on button "Next image" at bounding box center [952, 251] width 36 height 47
click at [12, 249] on button "Previous image" at bounding box center [18, 251] width 36 height 47
click at [404, 226] on img "Lightbox" at bounding box center [484, 251] width 969 height 503
click at [942, 18] on button "Close lightbox" at bounding box center [946, 15] width 24 height 21
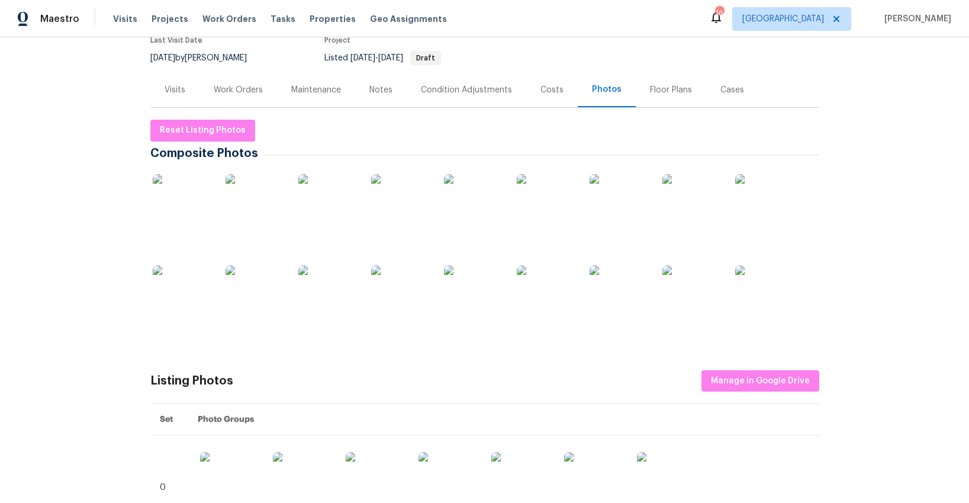
scroll to position [111, 0]
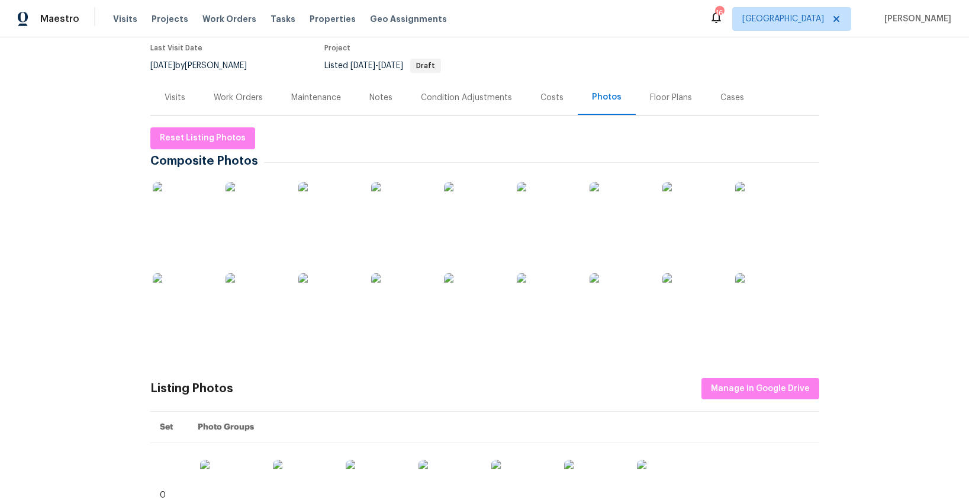
click at [172, 92] on div "Visits" at bounding box center [175, 98] width 21 height 12
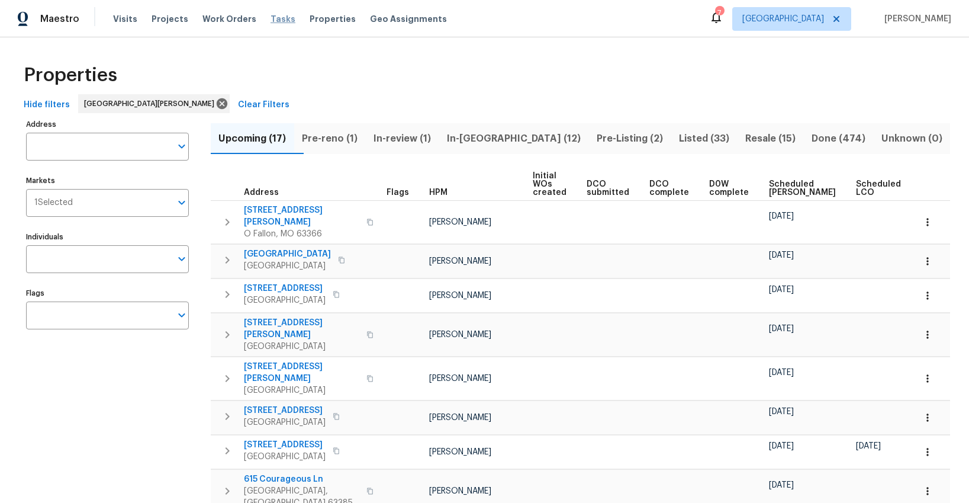
click at [271, 20] on span "Tasks" at bounding box center [283, 19] width 25 height 8
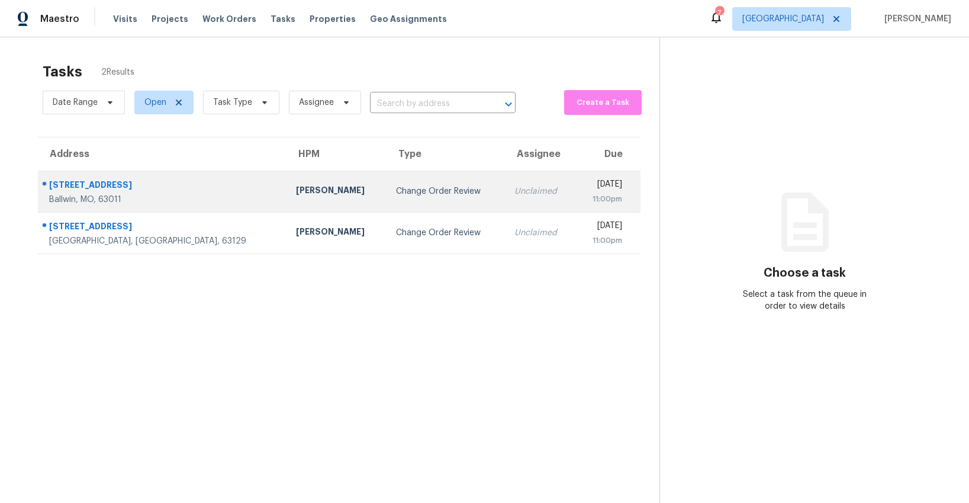
click at [396, 192] on div "Change Order Review" at bounding box center [445, 191] width 99 height 12
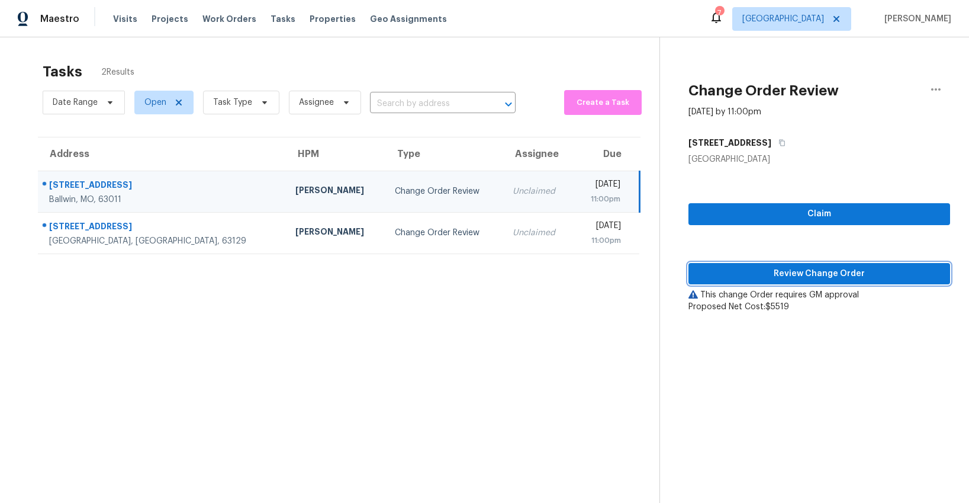
click at [741, 276] on span "Review Change Order" at bounding box center [819, 273] width 243 height 15
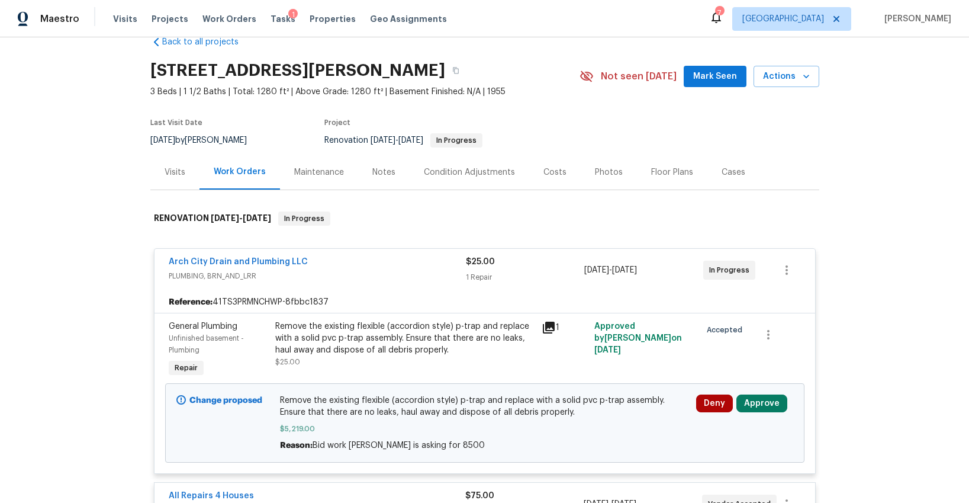
scroll to position [60, 0]
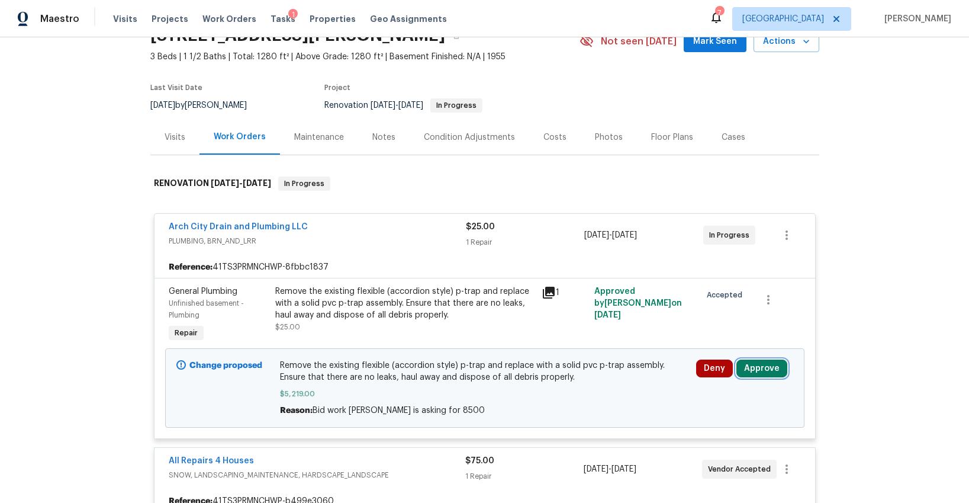
click at [751, 364] on button "Approve" at bounding box center [761, 368] width 51 height 18
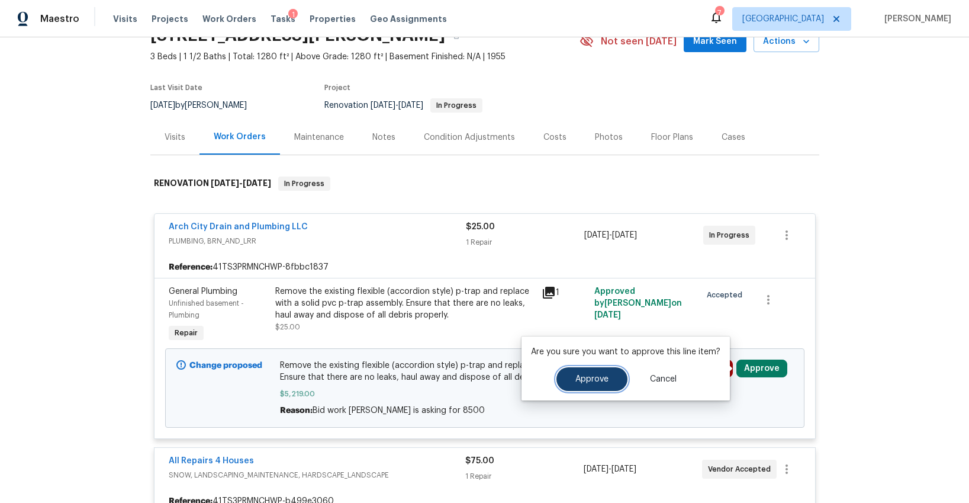
click at [618, 377] on button "Approve" at bounding box center [591, 379] width 71 height 24
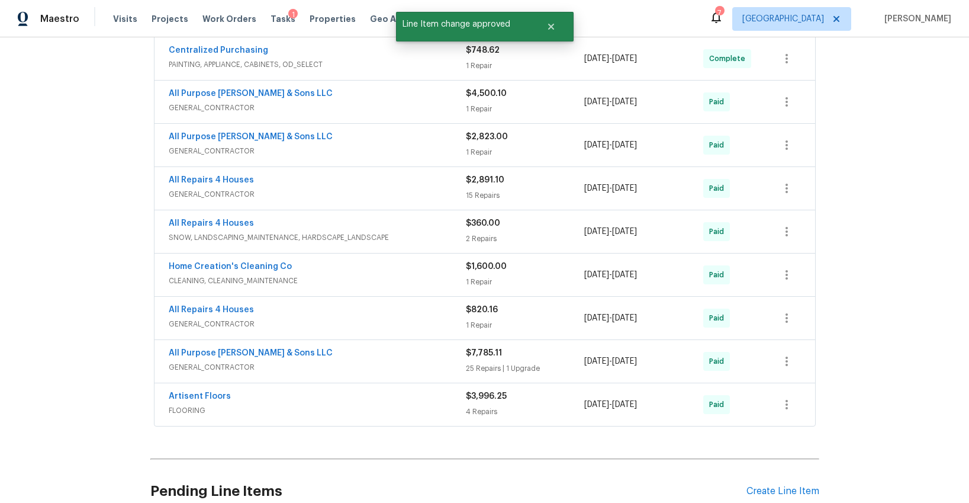
scroll to position [1890, 0]
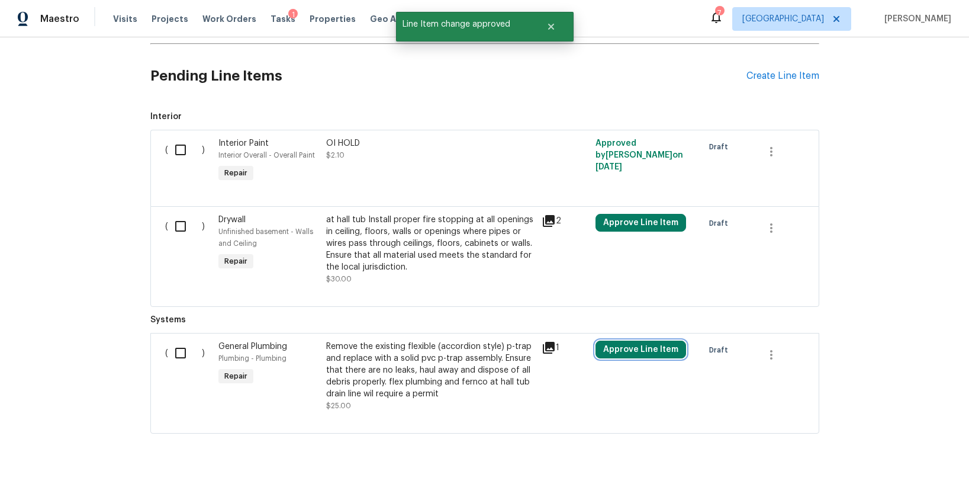
click at [636, 342] on button "Approve Line Item" at bounding box center [641, 349] width 91 height 18
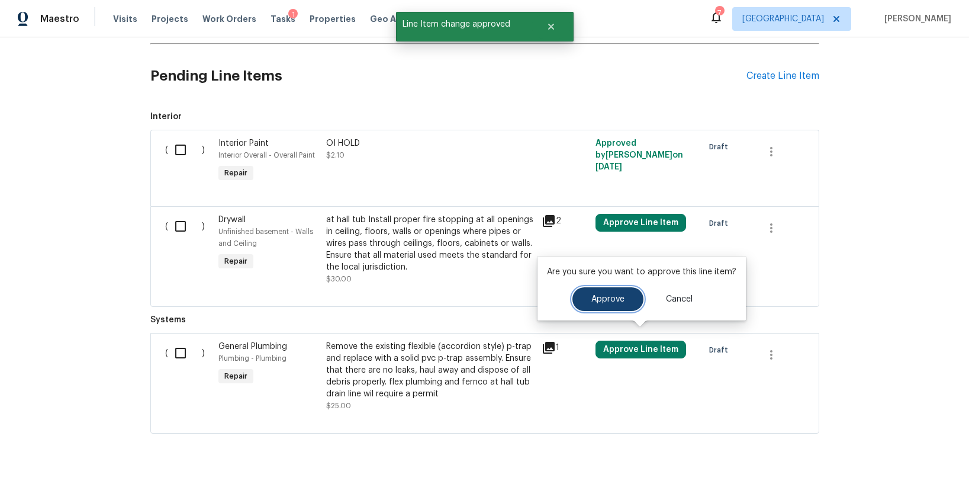
click at [607, 300] on span "Approve" at bounding box center [607, 299] width 33 height 9
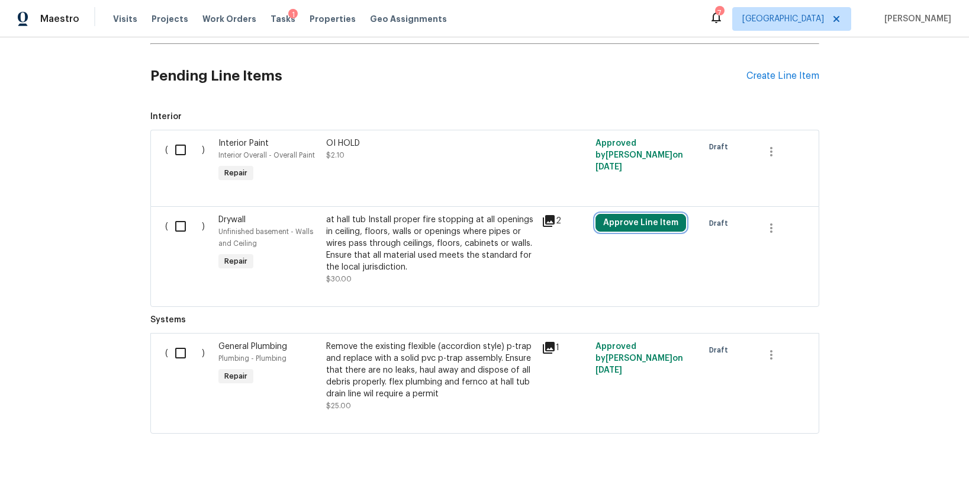
click at [629, 214] on button "Approve Line Item" at bounding box center [641, 223] width 91 height 18
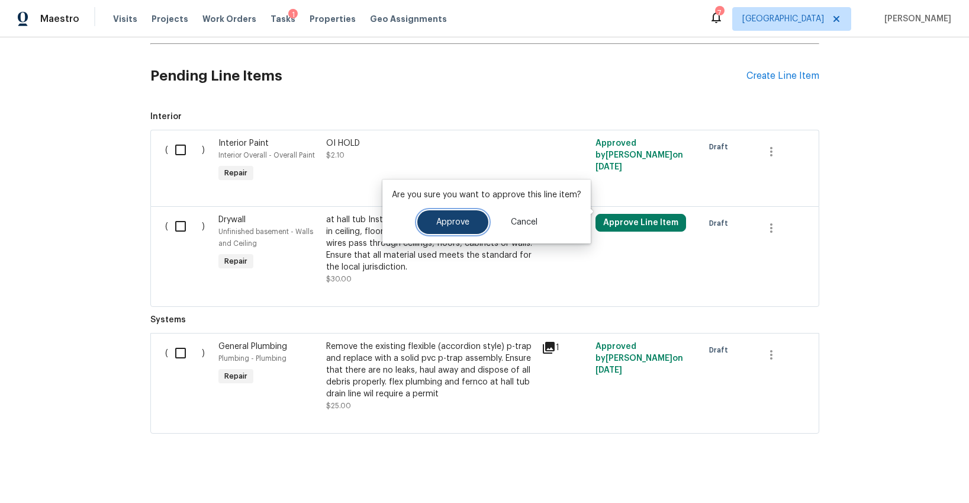
click at [458, 221] on span "Approve" at bounding box center [452, 222] width 33 height 9
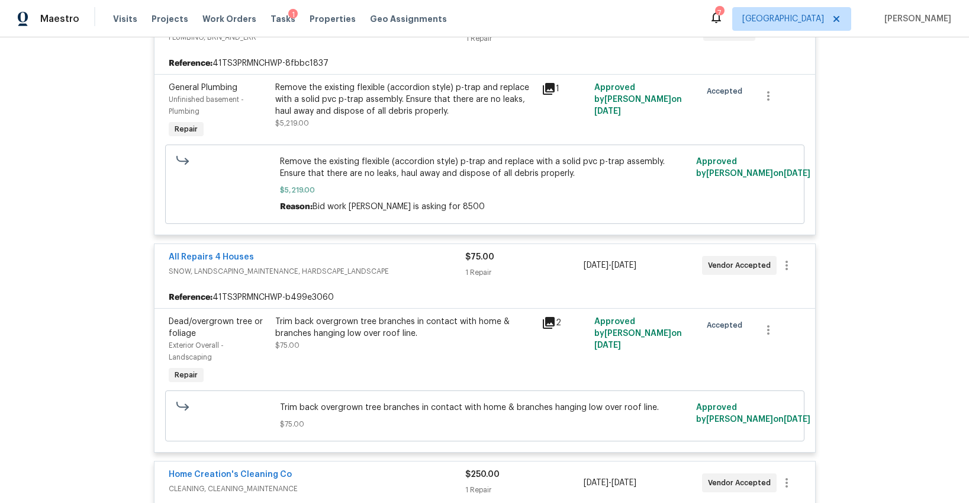
scroll to position [0, 0]
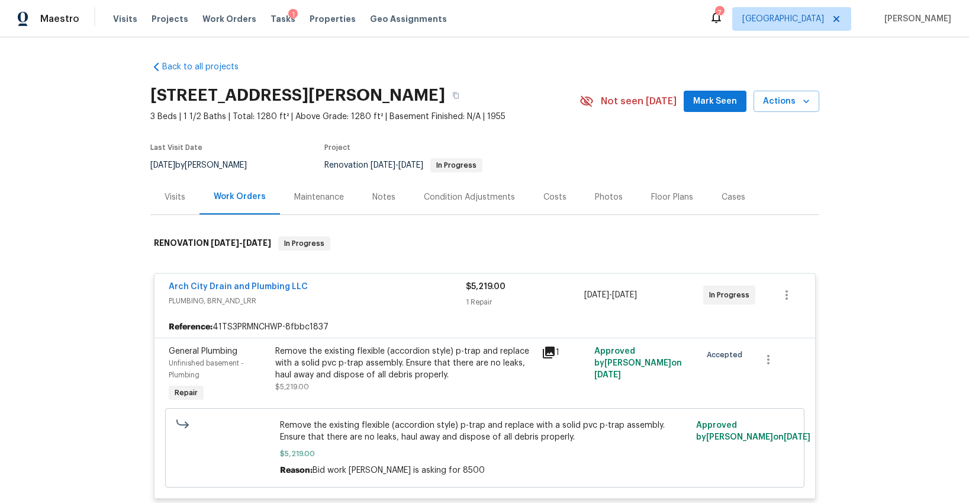
click at [697, 103] on span "Mark Seen" at bounding box center [715, 101] width 44 height 15
click at [272, 21] on span "Tasks" at bounding box center [283, 19] width 25 height 8
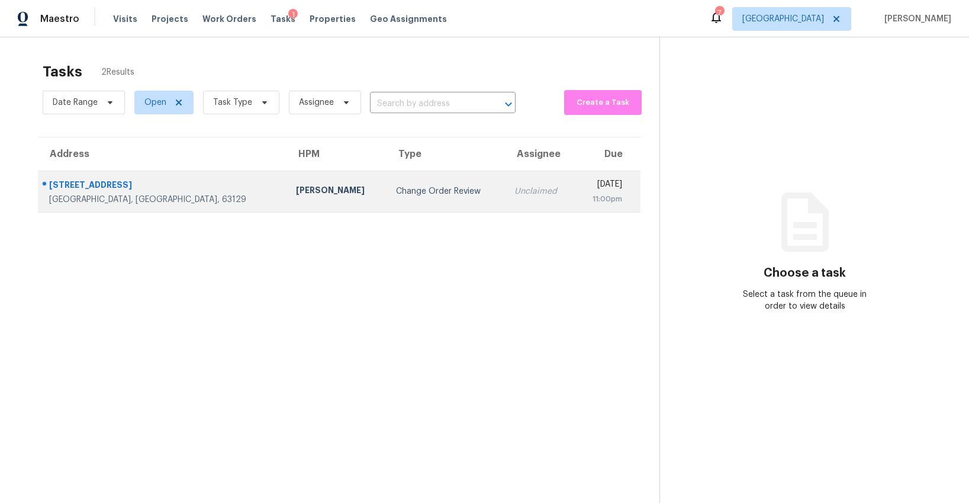
click at [396, 188] on div "Change Order Review" at bounding box center [445, 191] width 99 height 12
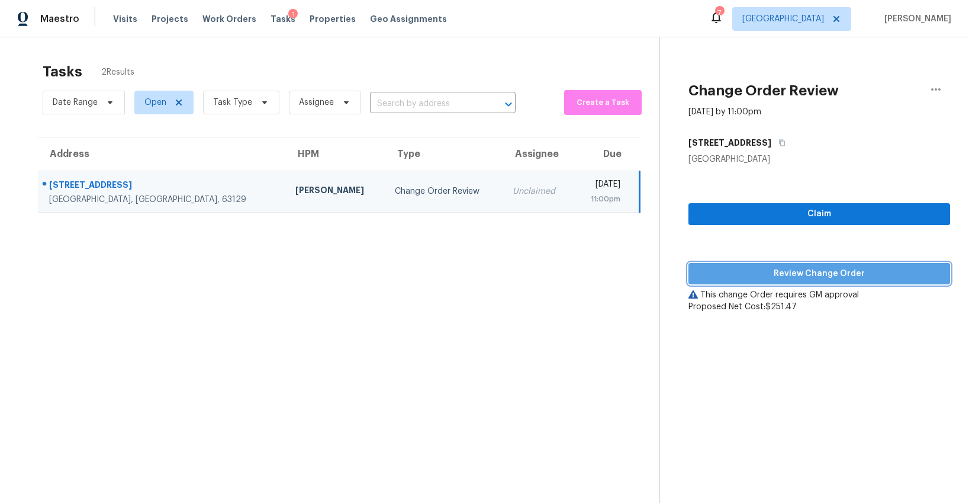
click at [826, 275] on span "Review Change Order" at bounding box center [819, 273] width 243 height 15
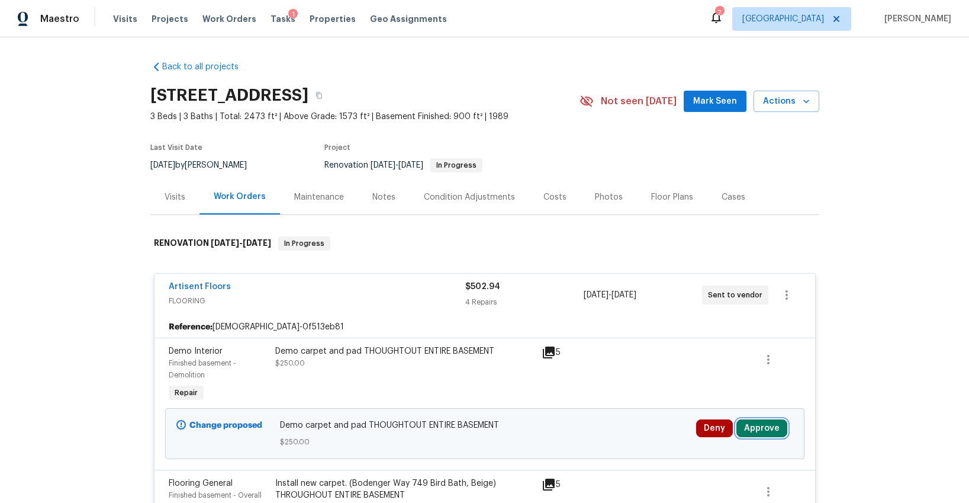
click at [774, 427] on button "Approve" at bounding box center [761, 428] width 51 height 18
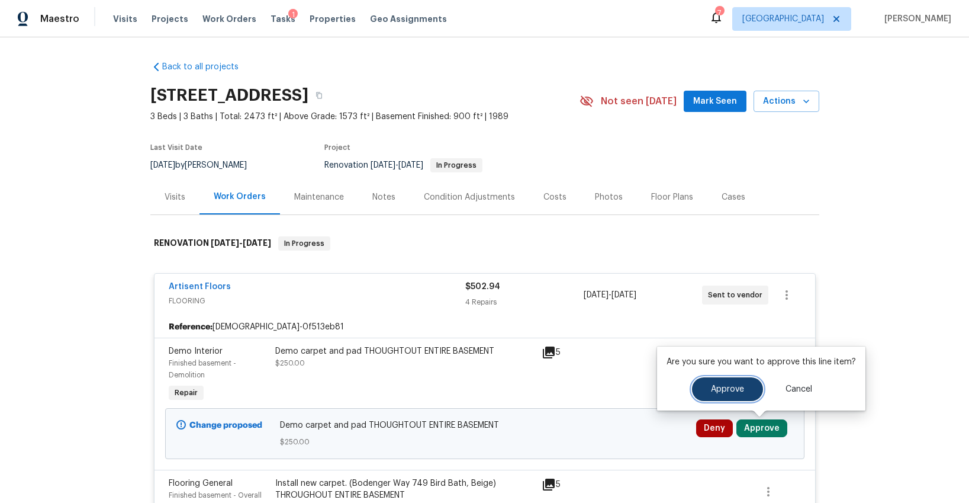
click at [706, 387] on button "Approve" at bounding box center [727, 389] width 71 height 24
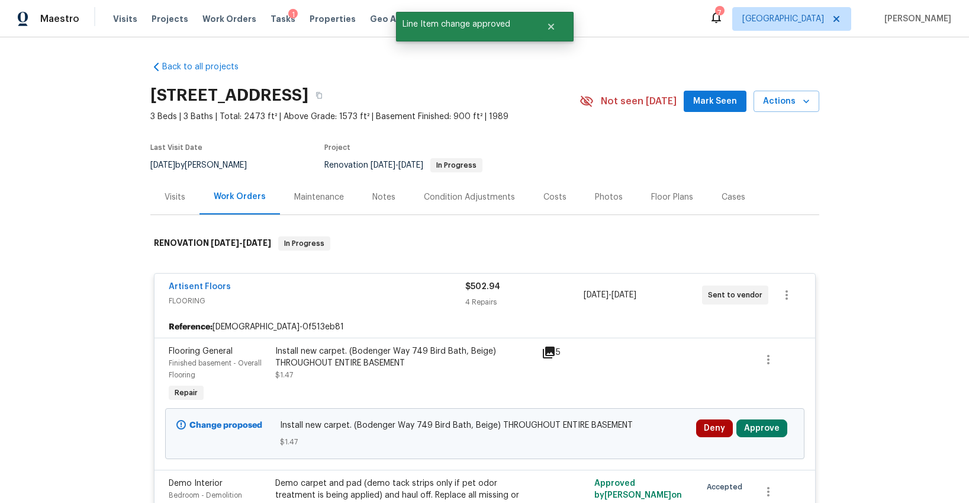
scroll to position [152, 0]
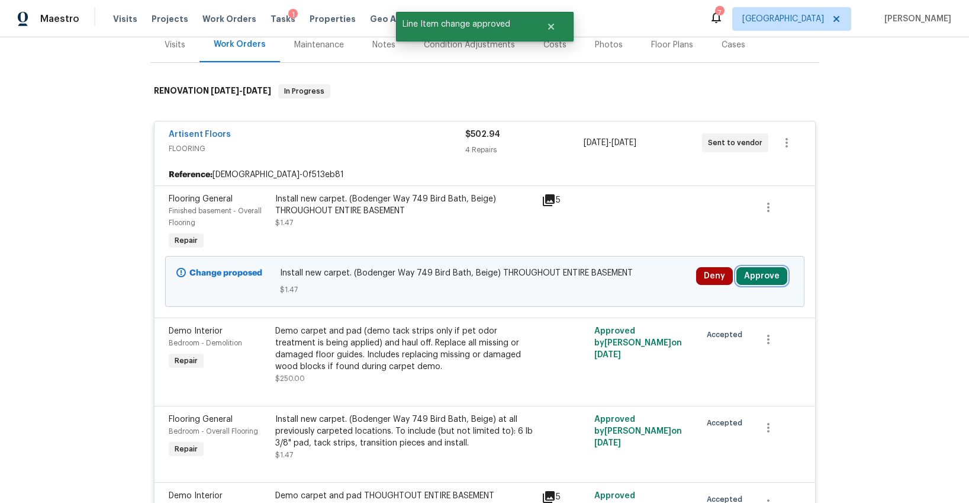
click at [767, 280] on button "Approve" at bounding box center [761, 276] width 51 height 18
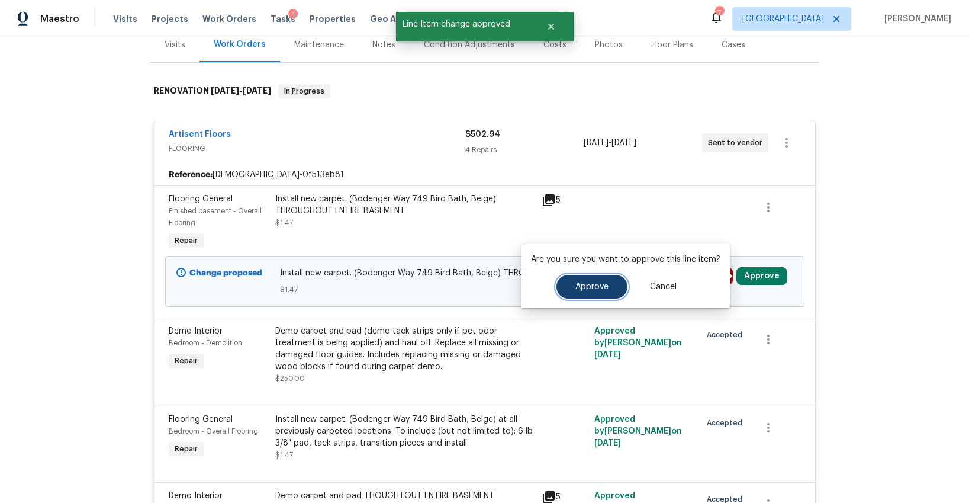
click at [610, 282] on button "Approve" at bounding box center [591, 287] width 71 height 24
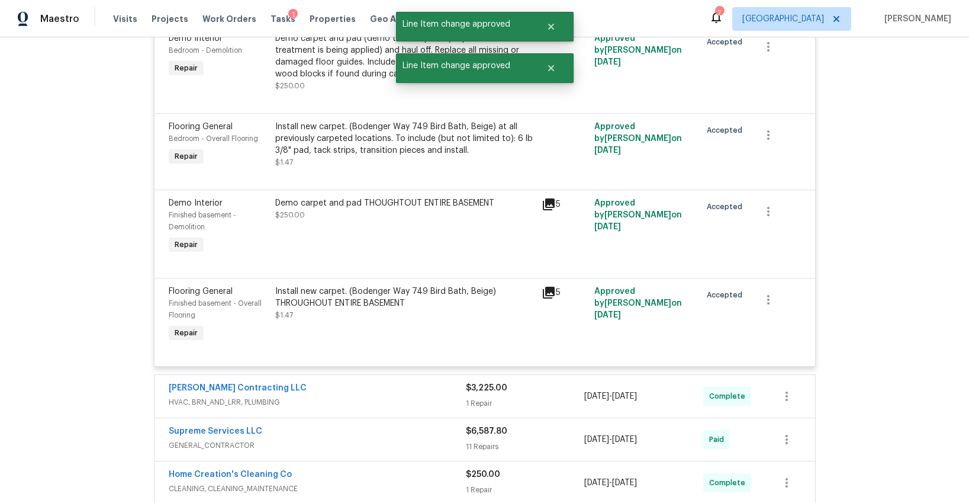
scroll to position [0, 0]
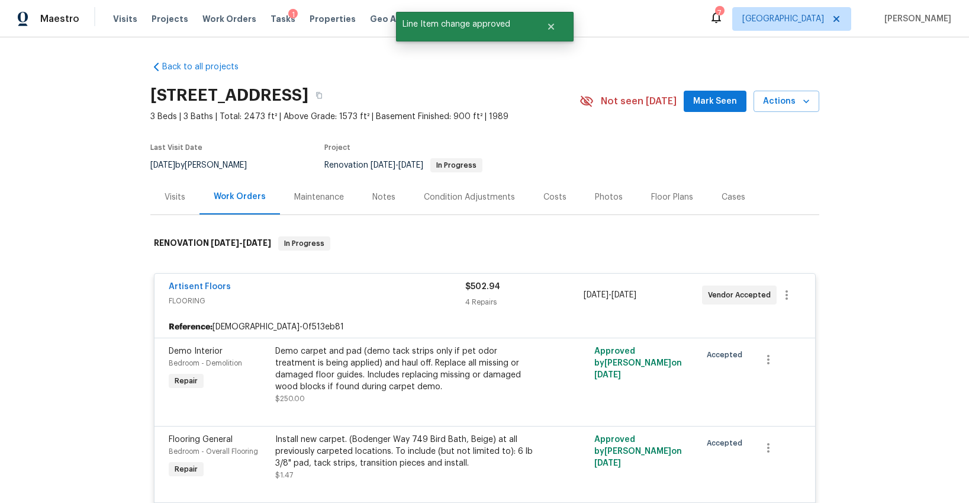
click at [288, 18] on div "1" at bounding box center [292, 15] width 9 height 12
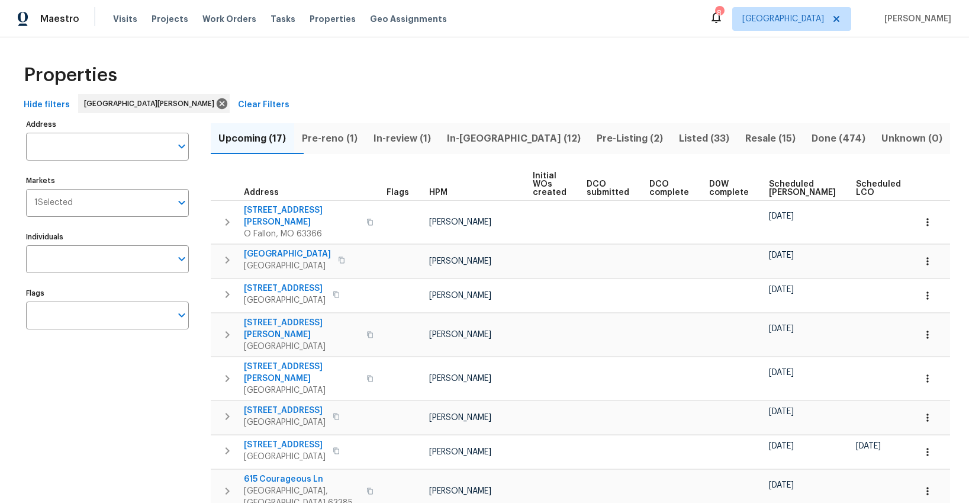
click at [596, 138] on span "Pre-Listing (2)" at bounding box center [630, 138] width 68 height 17
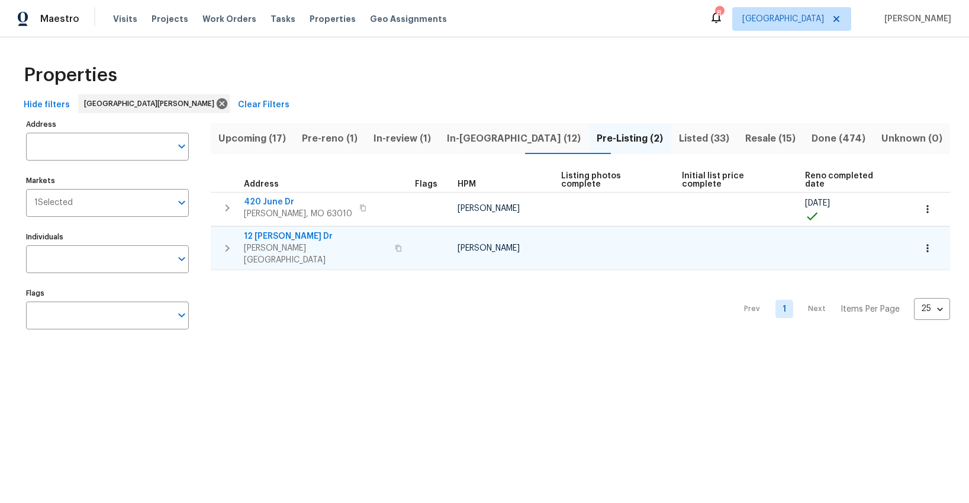
click at [260, 230] on span "12 [PERSON_NAME] Dr" at bounding box center [316, 236] width 144 height 12
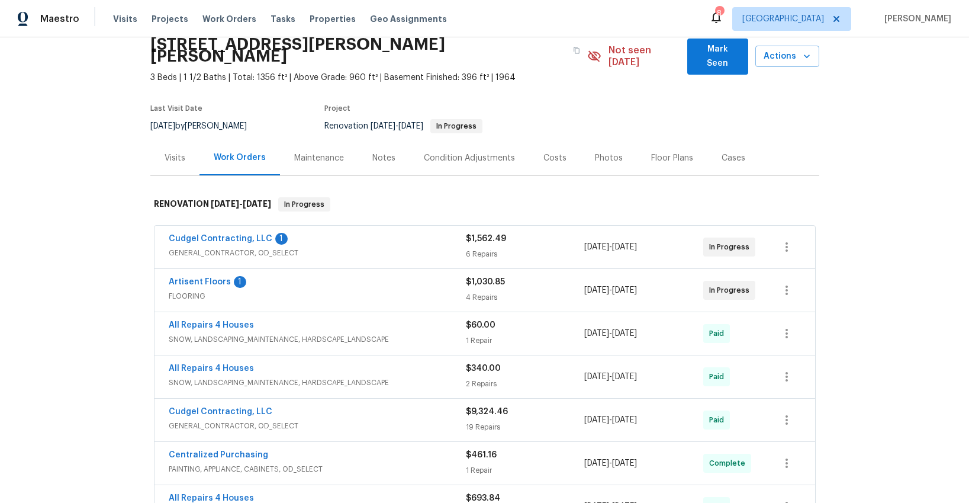
scroll to position [52, 0]
click at [340, 251] on div "Cudgel Contracting, LLC 1 GENERAL_CONTRACTOR, OD_SELECT $1,562.49 6 Repairs [DA…" at bounding box center [485, 246] width 661 height 43
click at [387, 152] on div "Notes" at bounding box center [383, 158] width 23 height 12
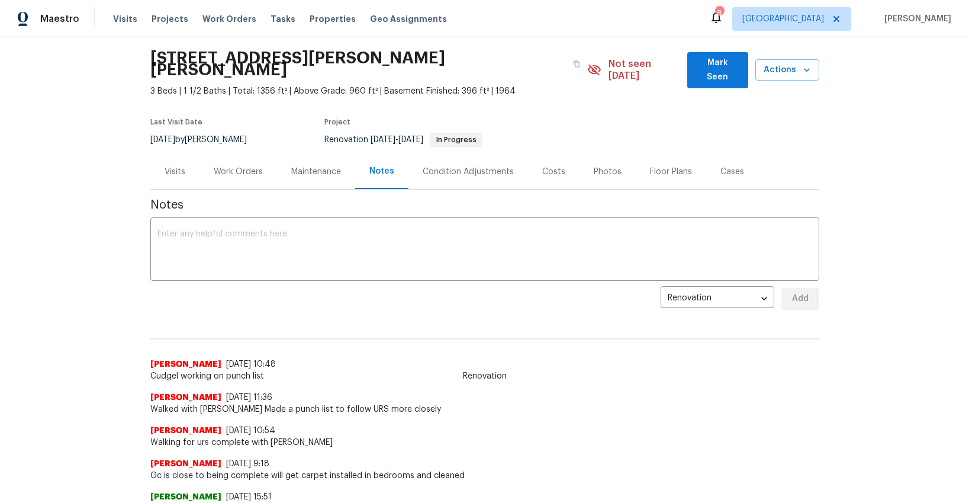
scroll to position [32, 0]
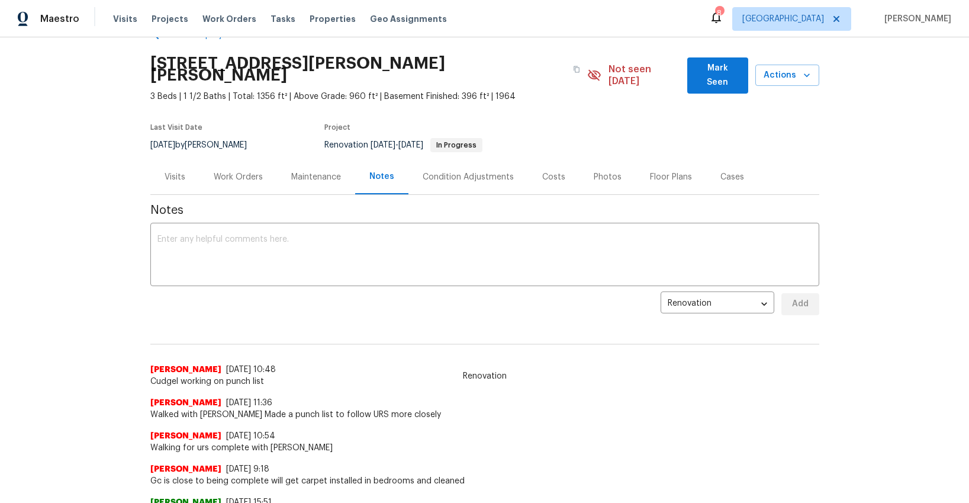
click at [173, 171] on div "Visits" at bounding box center [175, 177] width 21 height 12
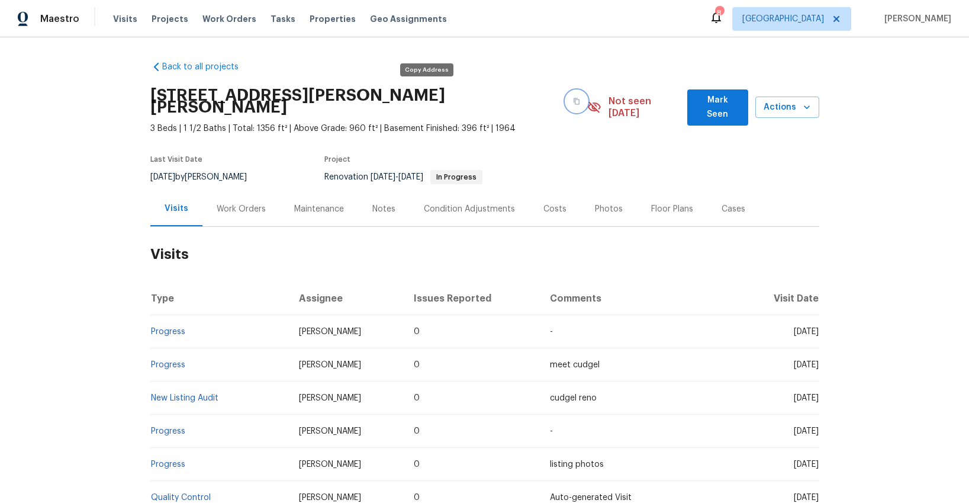
click at [573, 98] on icon "button" at bounding box center [576, 101] width 7 height 7
click at [385, 203] on div "Notes" at bounding box center [383, 209] width 23 height 12
